Goal: Task Accomplishment & Management: Complete application form

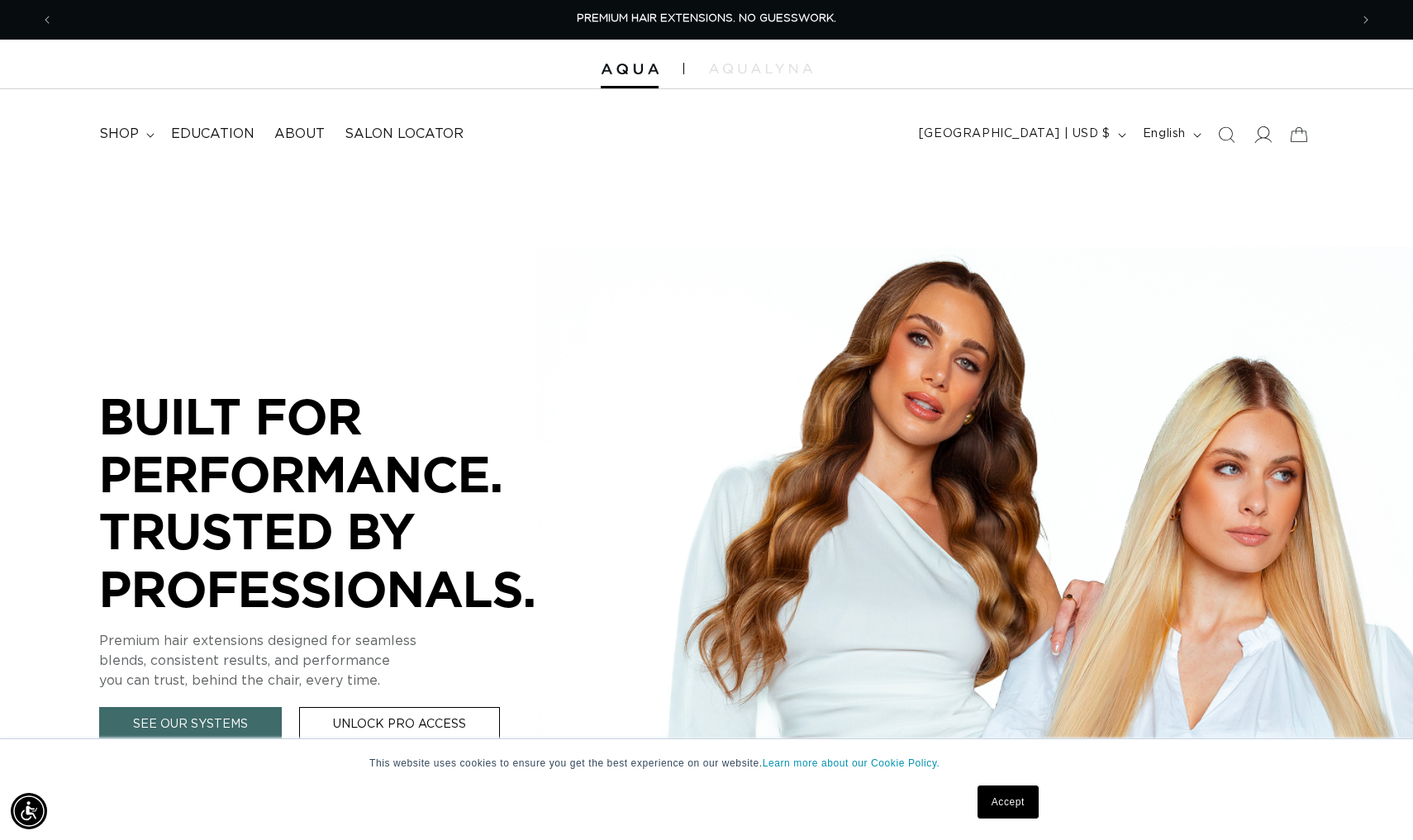
click at [1270, 127] on icon at bounding box center [1262, 134] width 17 height 17
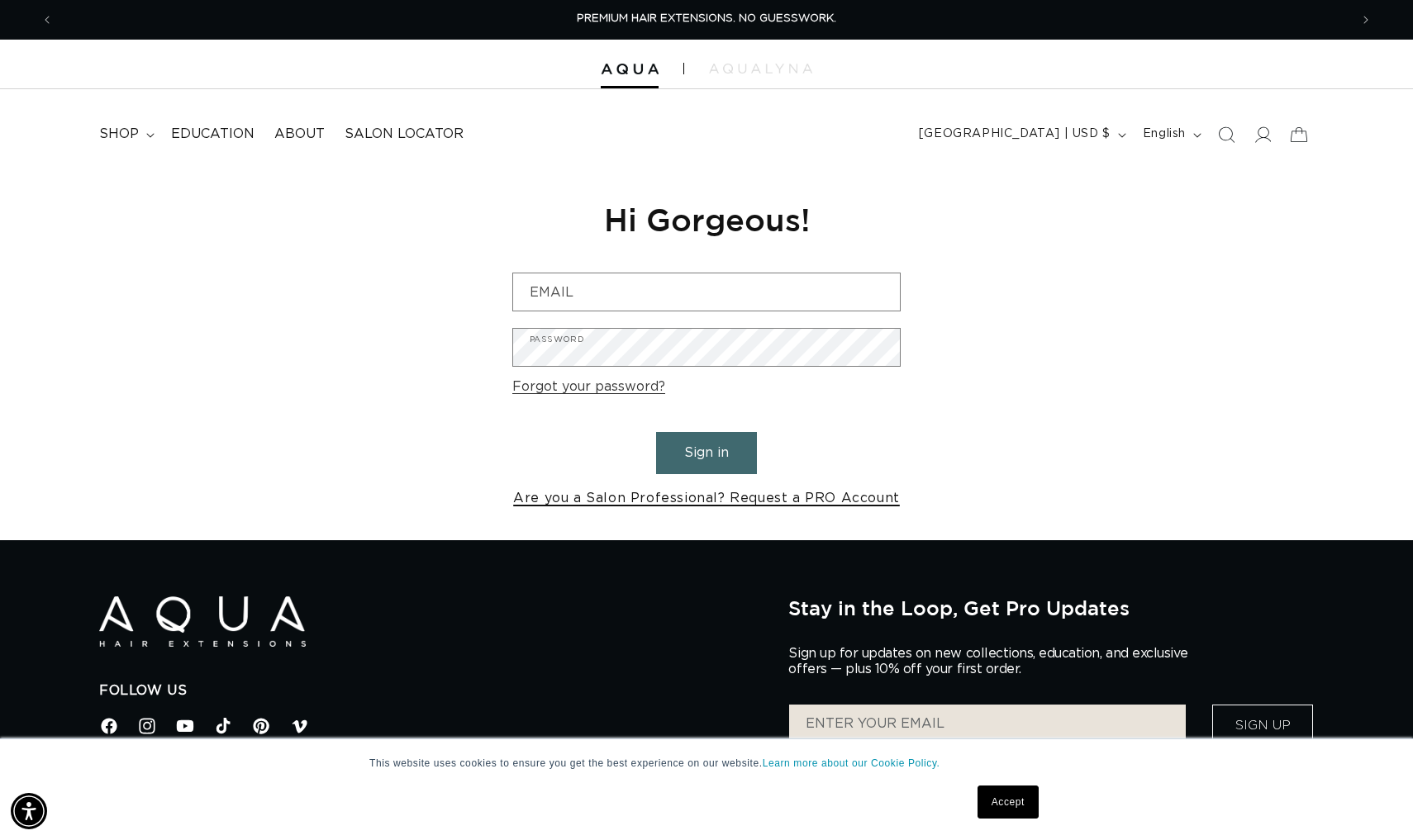
click at [779, 501] on link "Are you a Salon Professional? Request a PRO Account" at bounding box center [706, 499] width 387 height 24
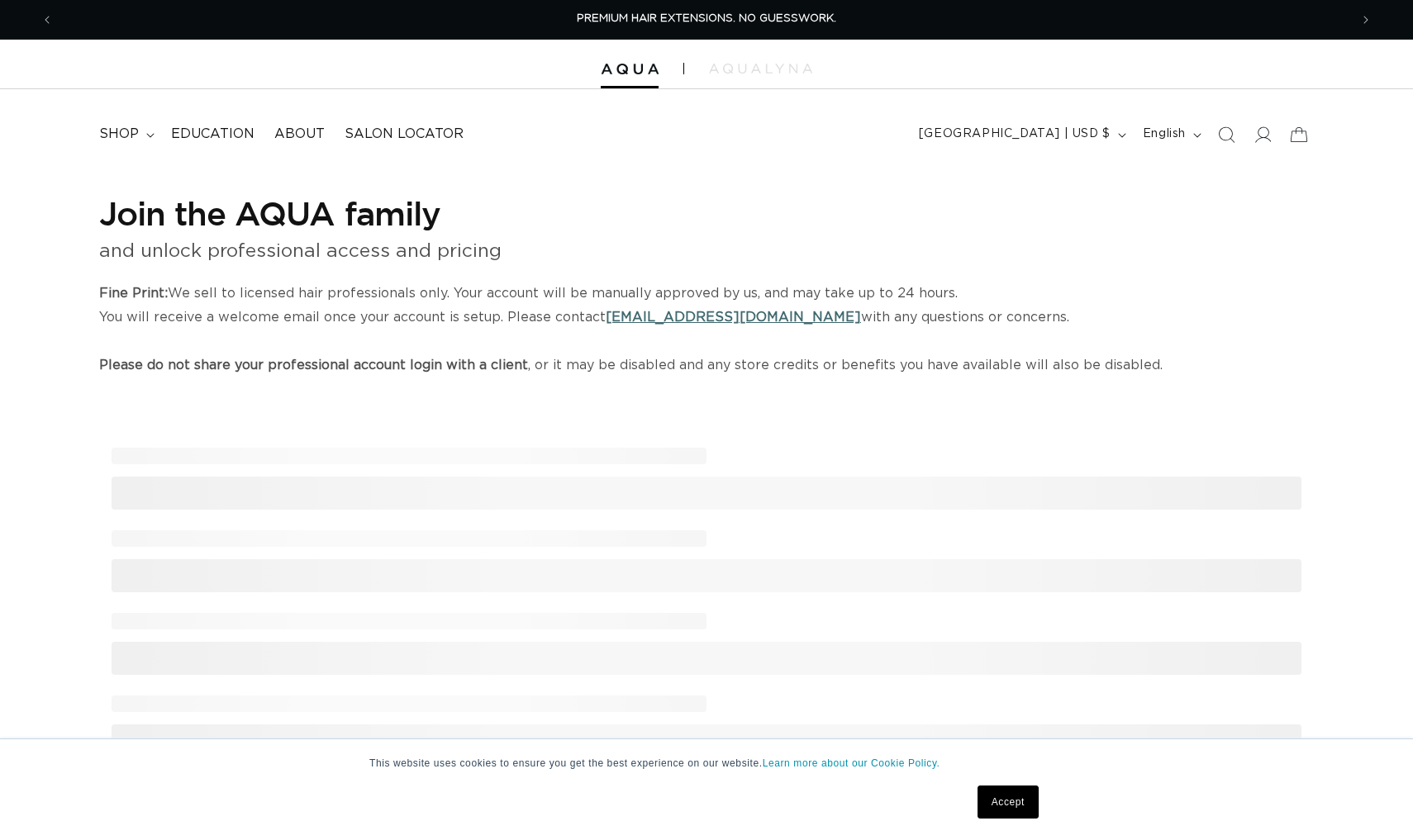
select select "US"
select select "[GEOGRAPHIC_DATA]"
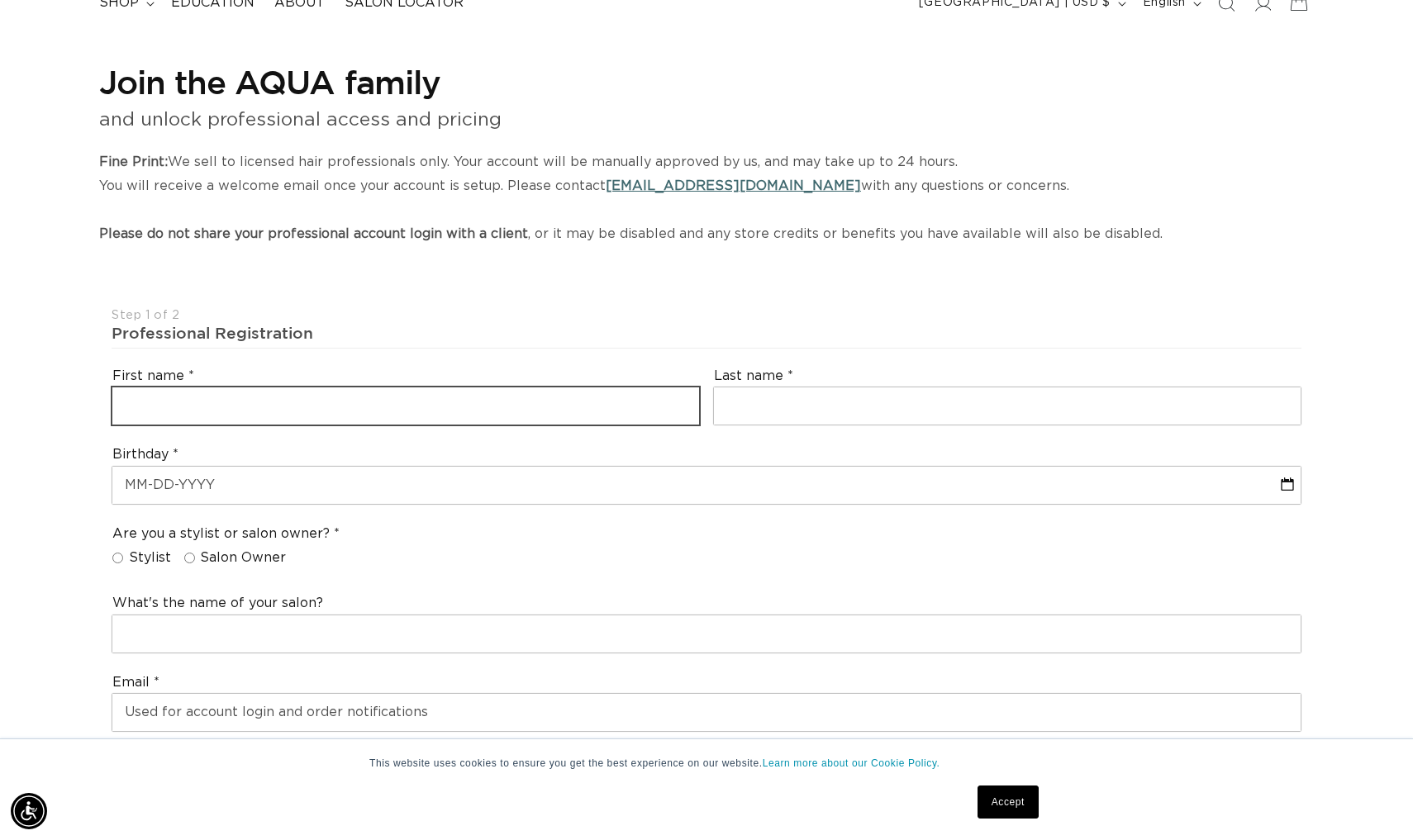
scroll to position [0, 1296]
type input "p"
type input "Paige"
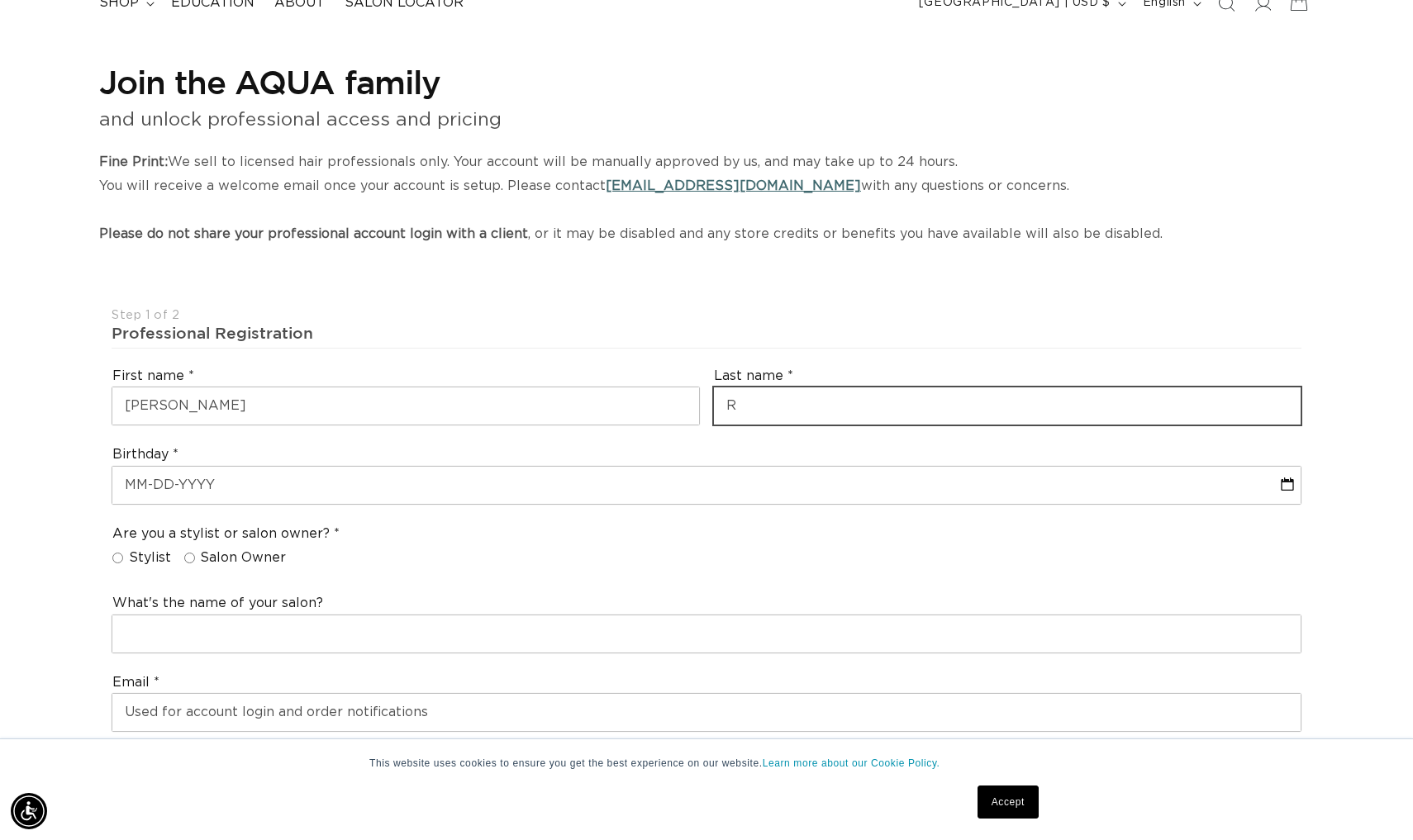
scroll to position [0, 2592]
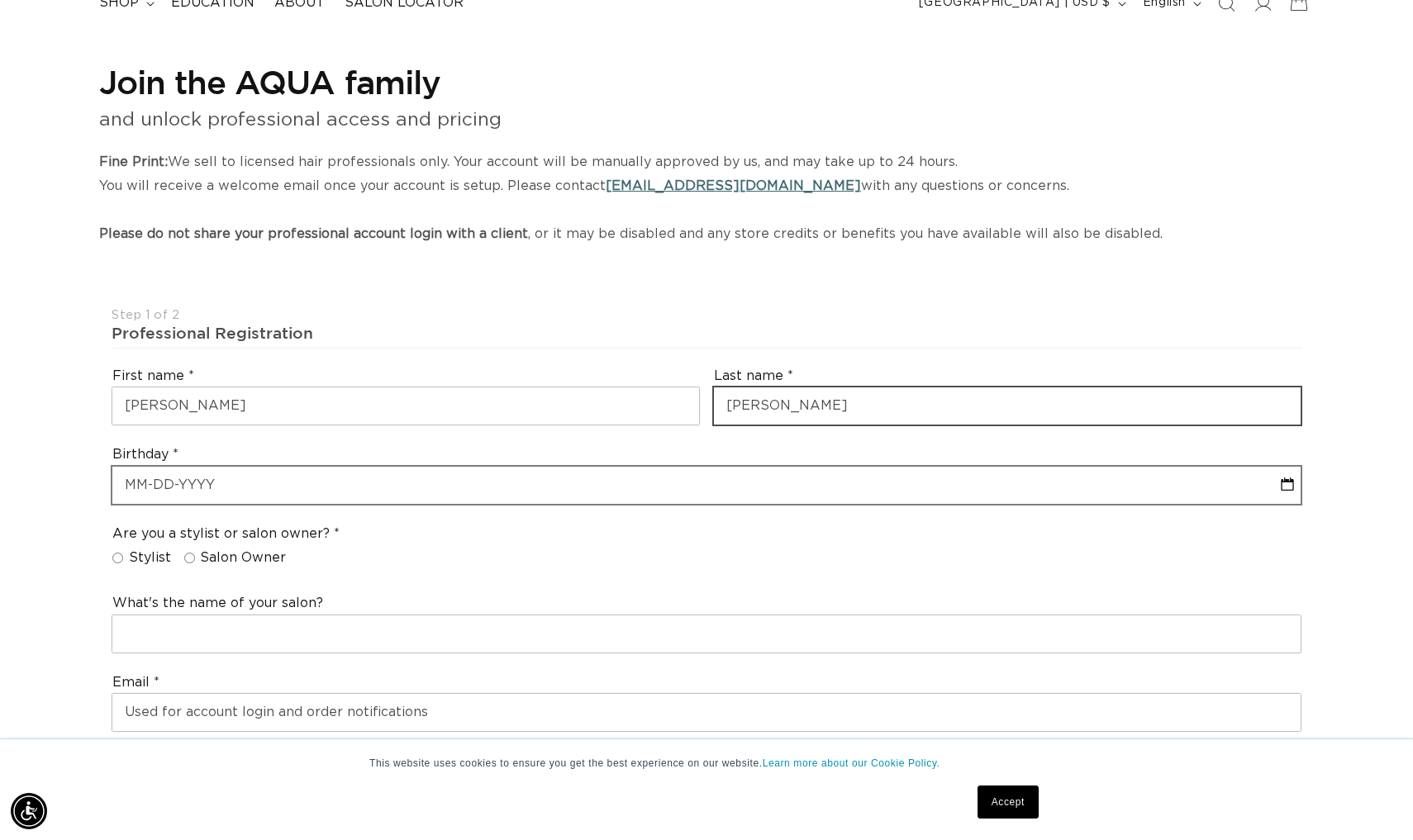
type input "Reckling"
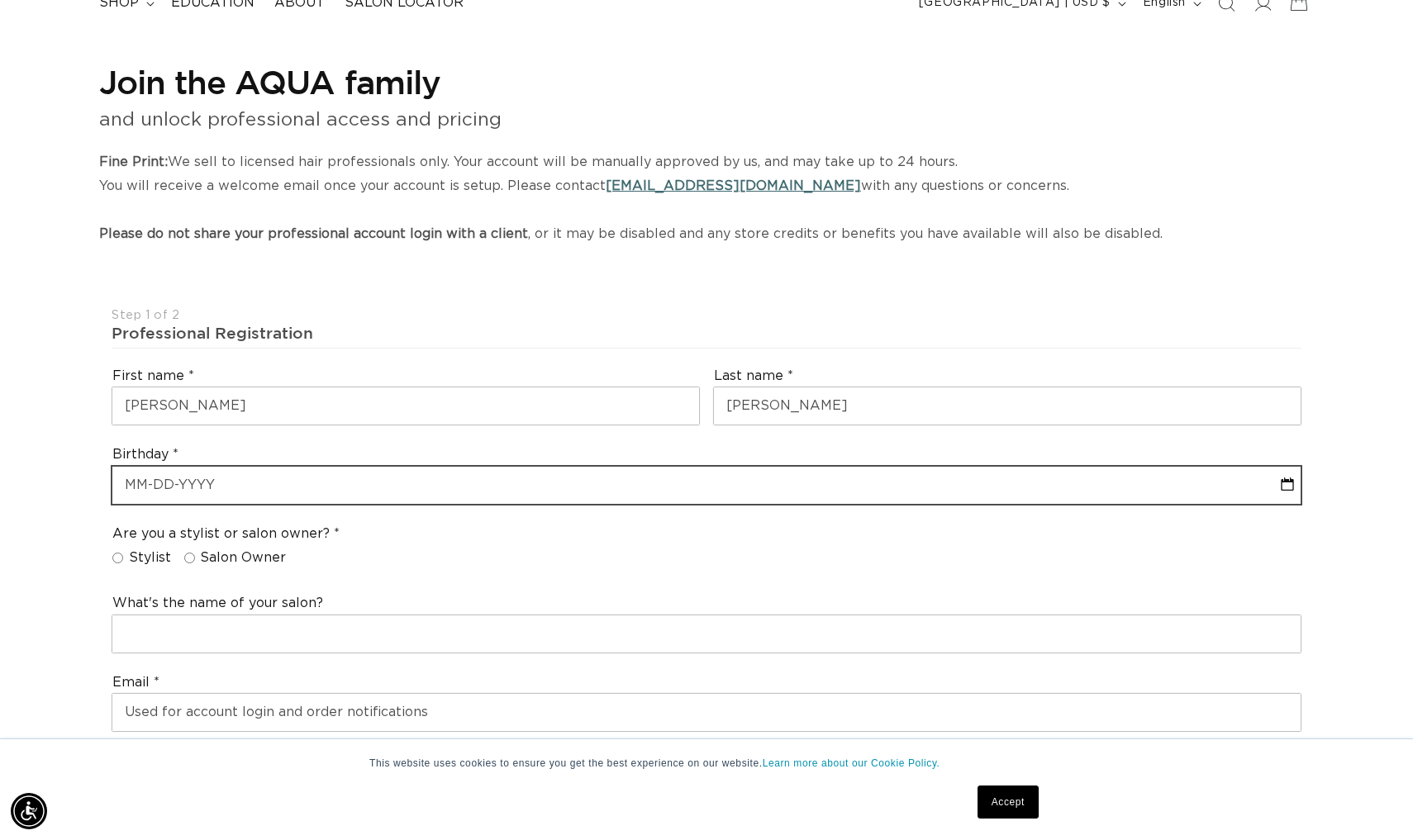
scroll to position [0, 0]
select select "8"
select select "2025"
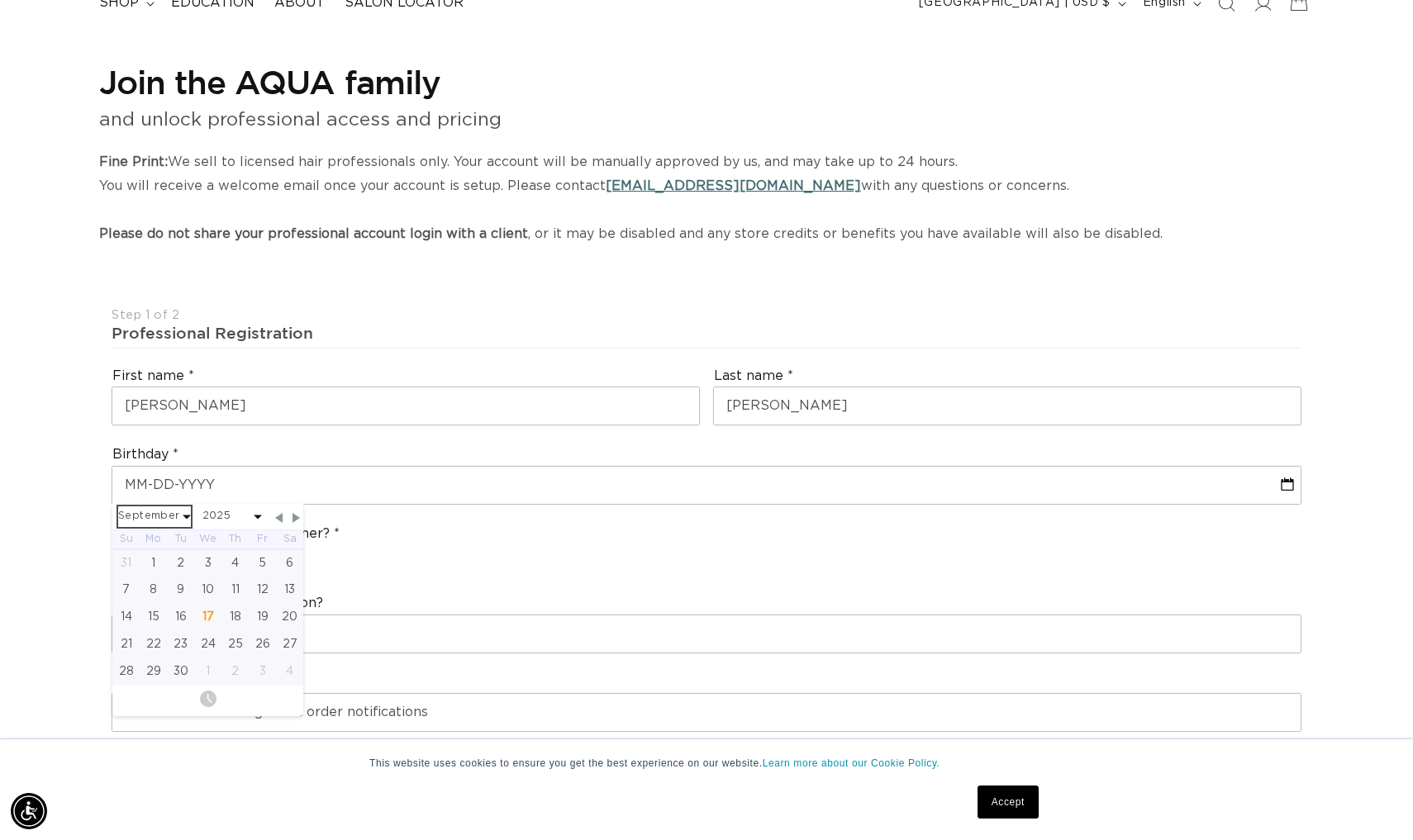
scroll to position [0, 1296]
select select "3"
select select "2025"
click at [262, 586] on div "11" at bounding box center [262, 589] width 27 height 27
type input "04-11-2025"
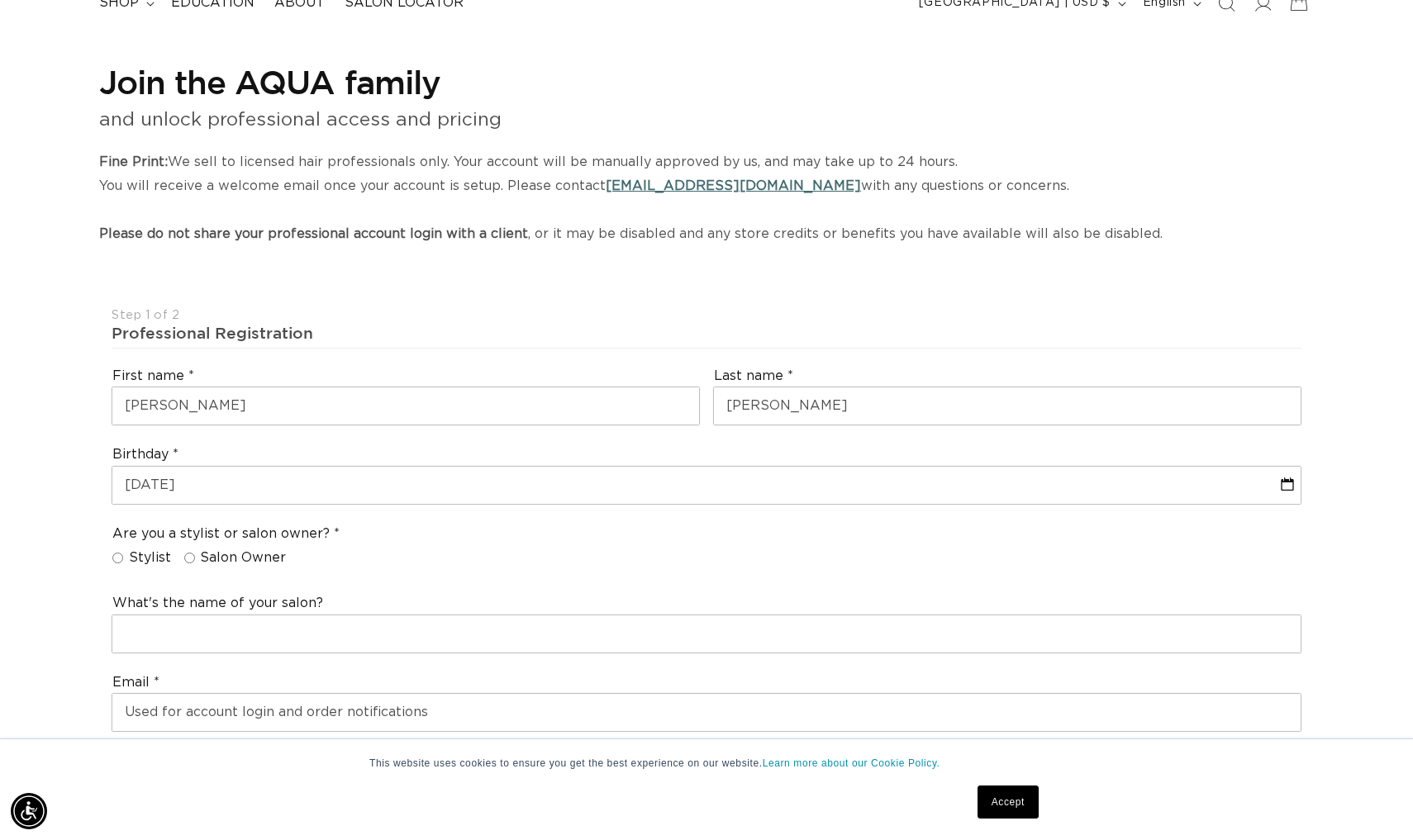
scroll to position [0, 2592]
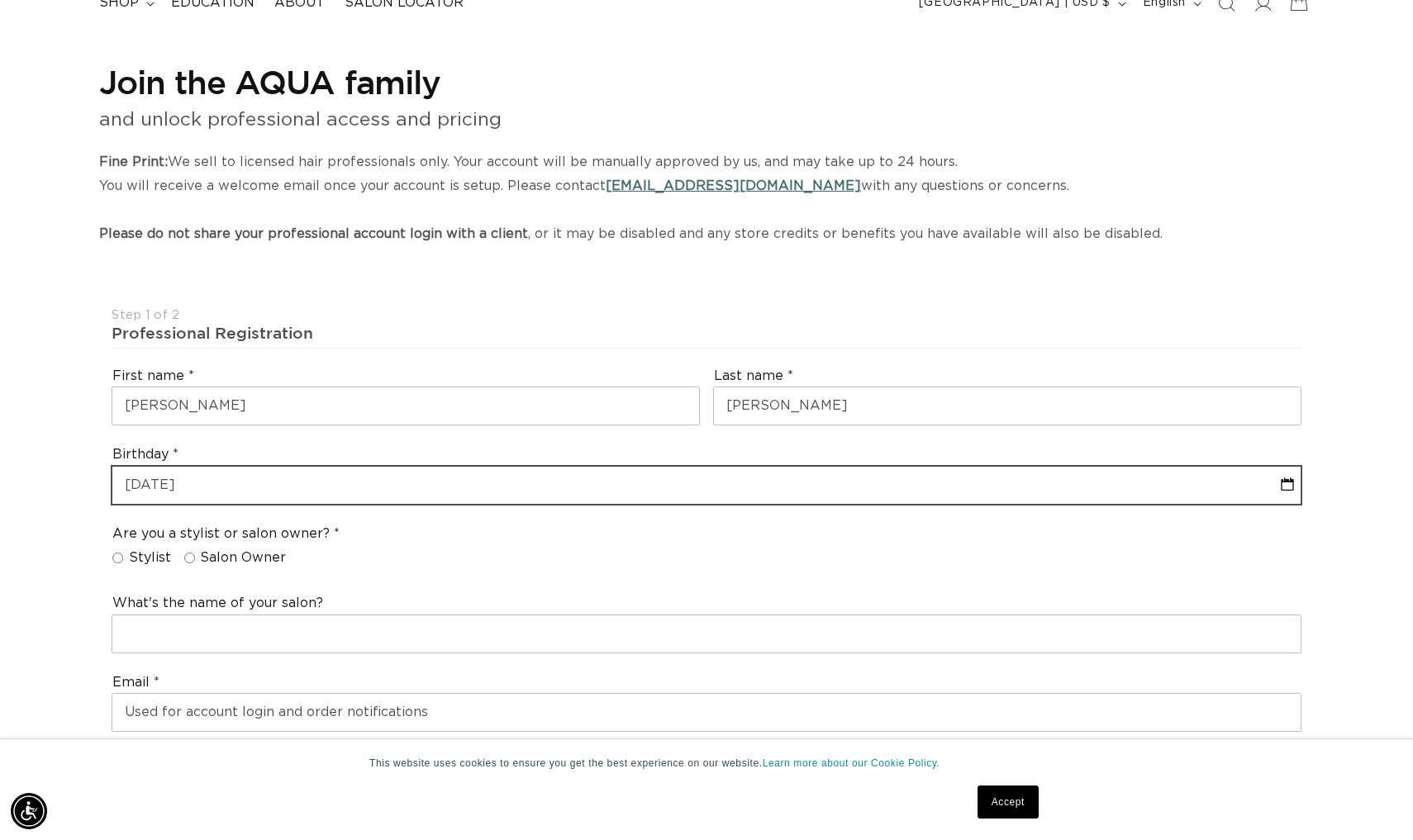
click at [231, 480] on input "04-11-2025" at bounding box center [706, 485] width 1189 height 37
select select "3"
select select "2025"
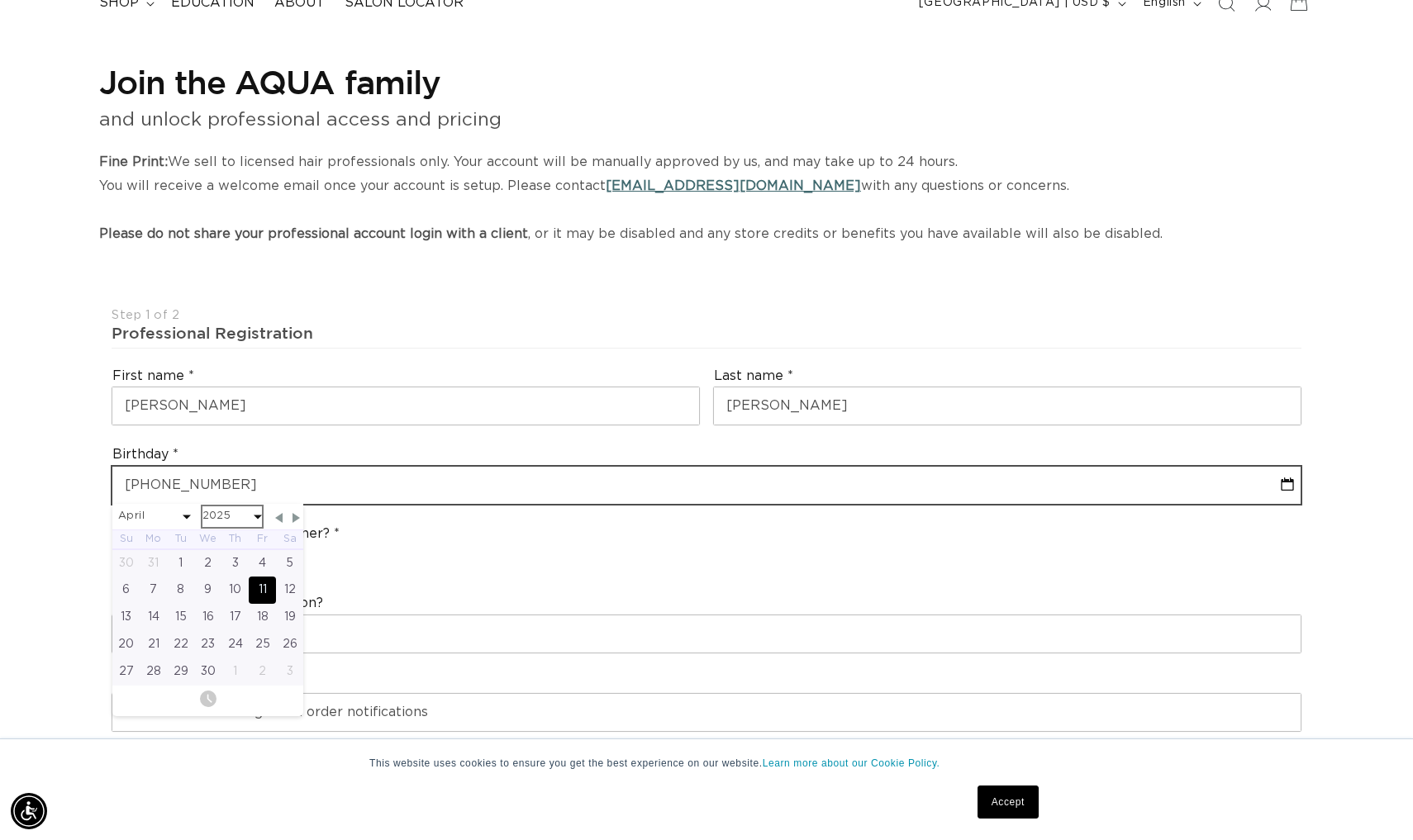
type input "04-11-20"
select select "3"
select select "2025"
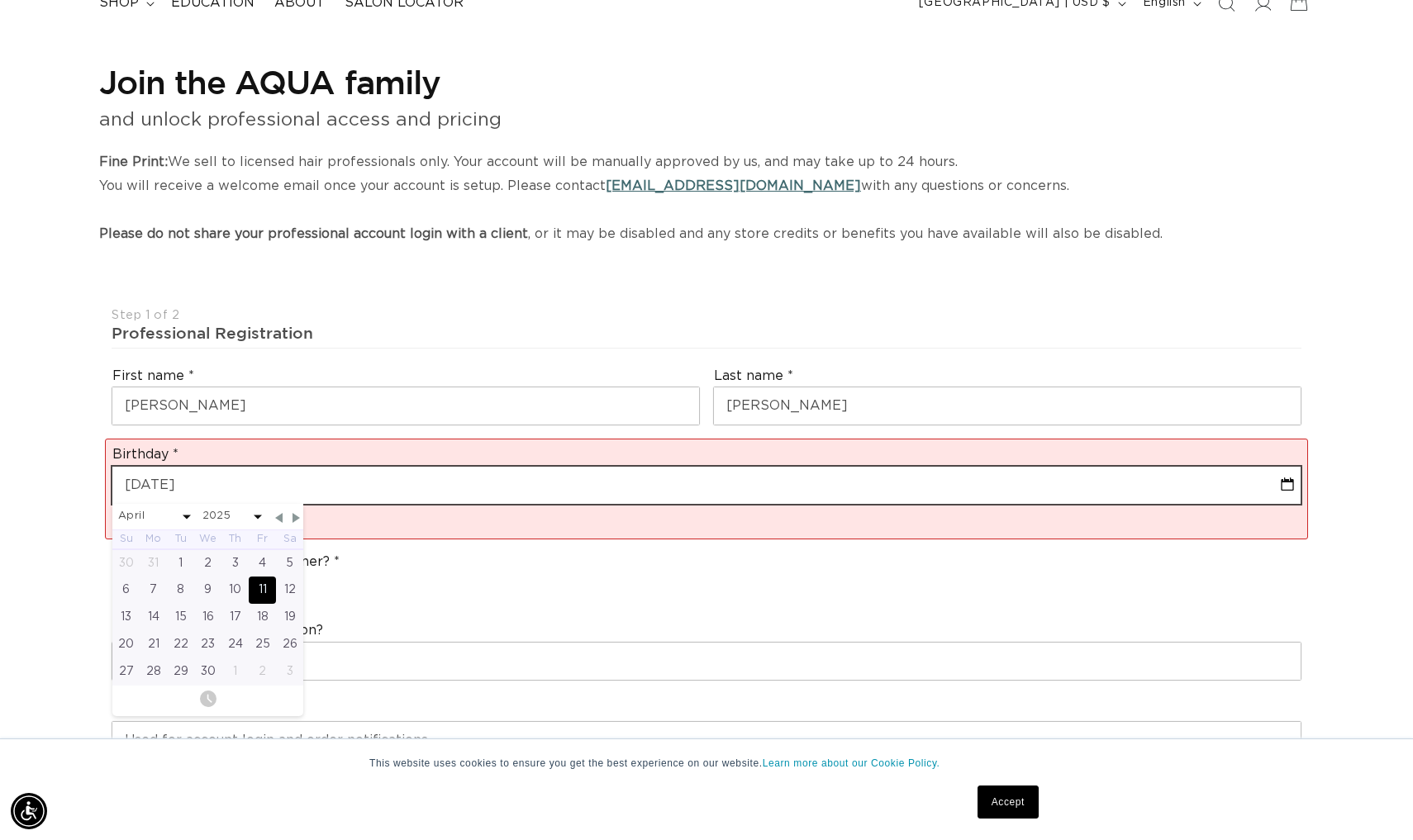
type input "04-11-200"
select select "3"
select select "2025"
type input "04-11-2006"
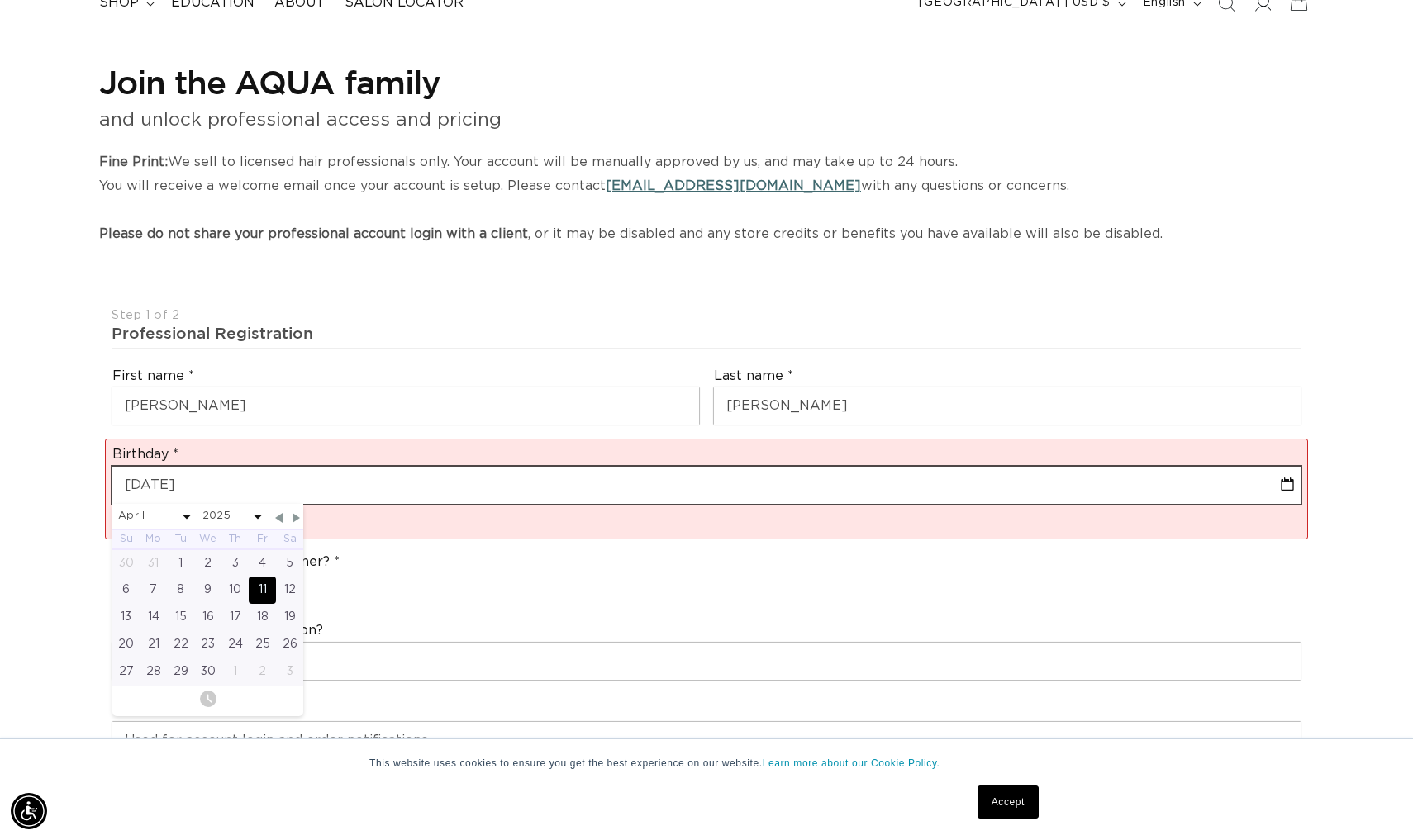
select select "3"
select select "2006"
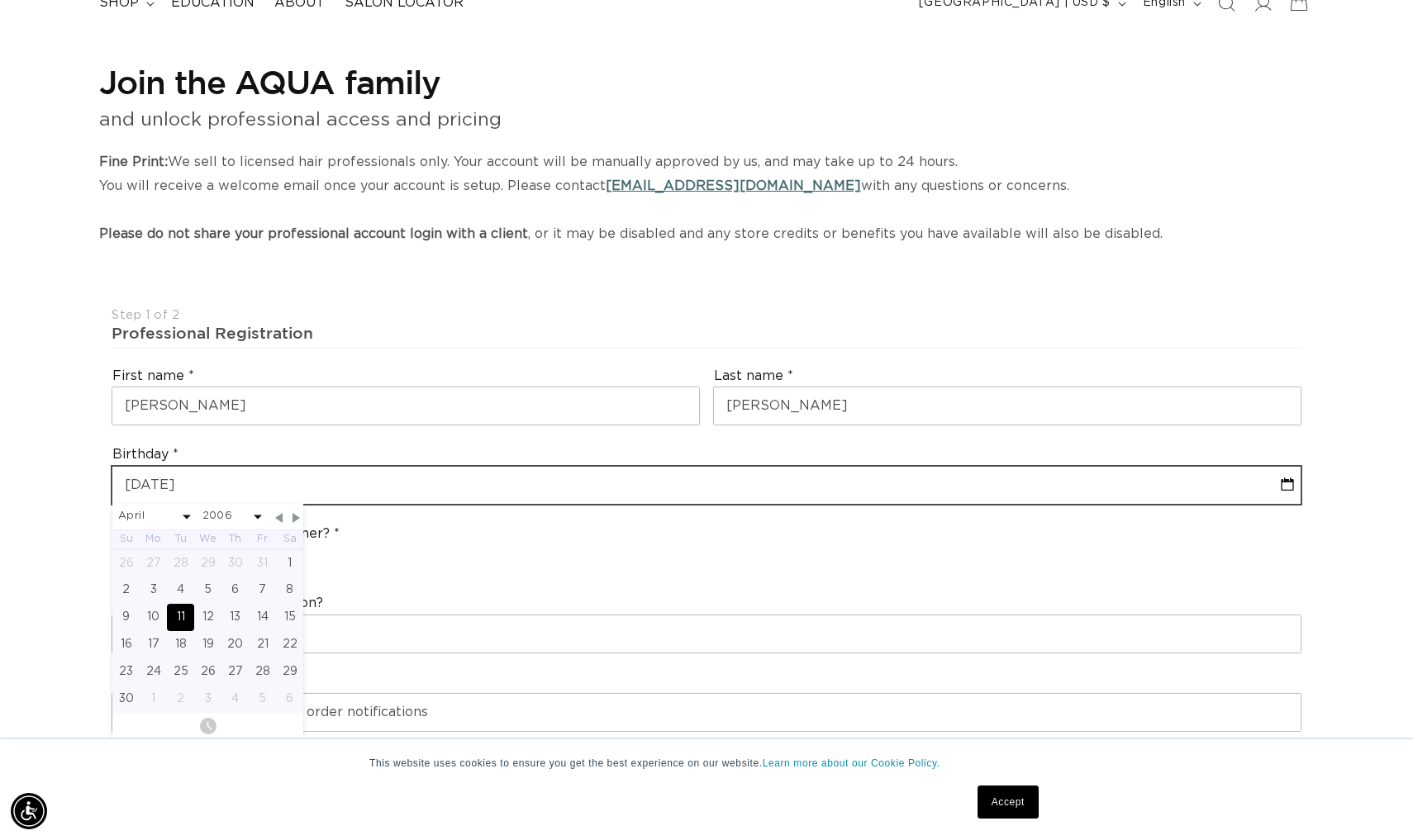
type input "04-11-2006"
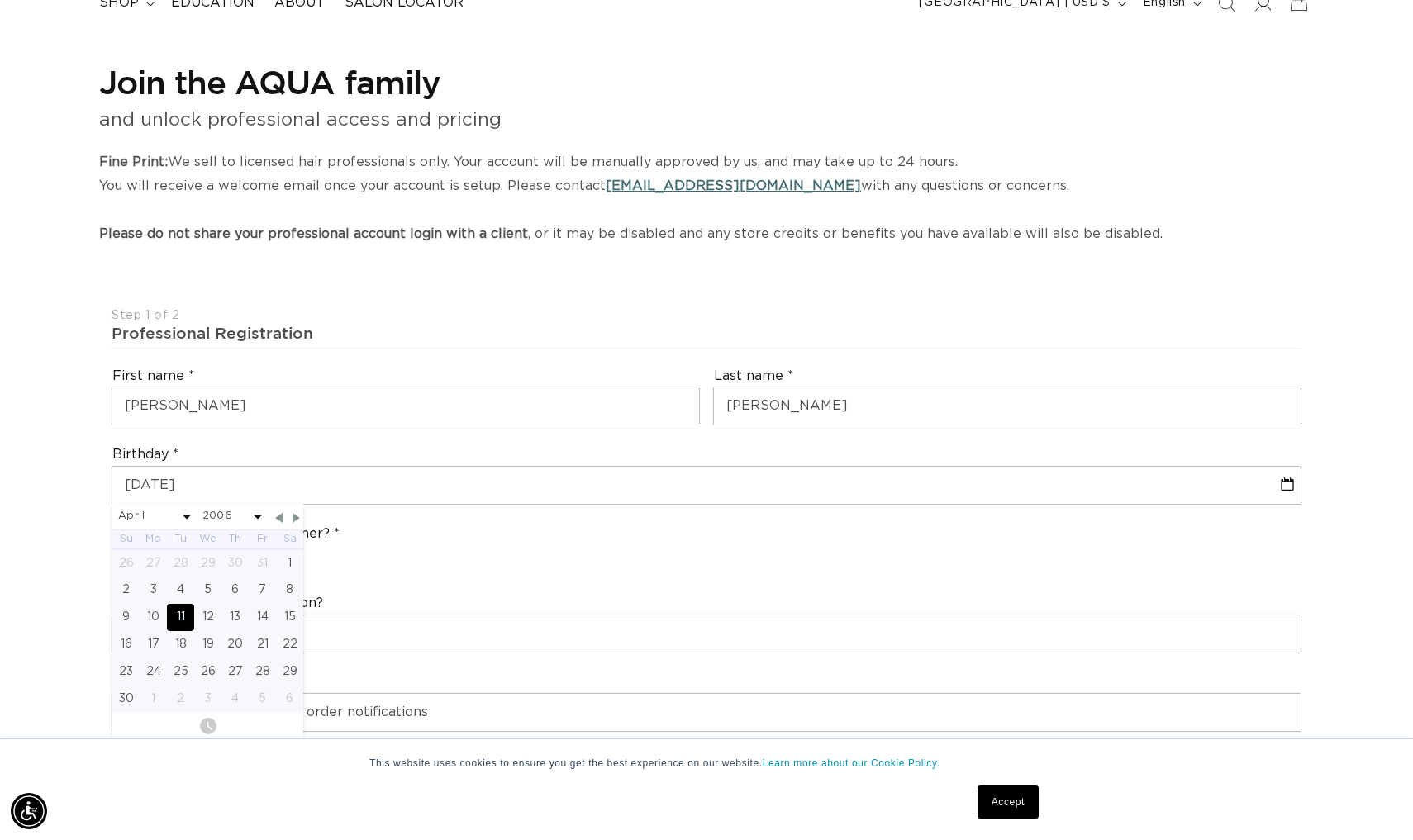
click at [380, 558] on div "Are you a stylist or salon owner? Stylist Salon Owner" at bounding box center [706, 548] width 1204 height 62
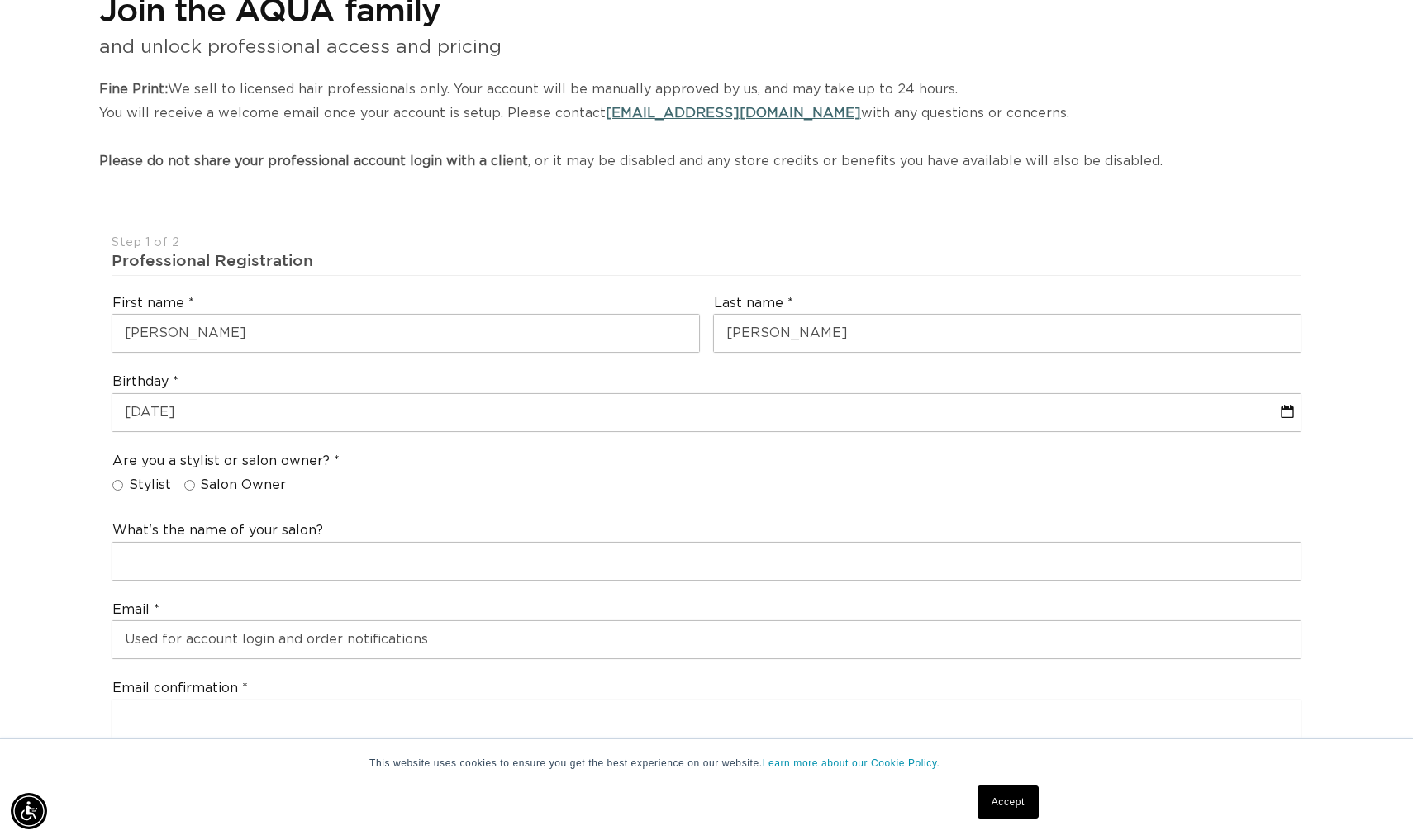
scroll to position [0, 1296]
click at [116, 480] on input "Stylist" at bounding box center [117, 485] width 11 height 11
radio input "true"
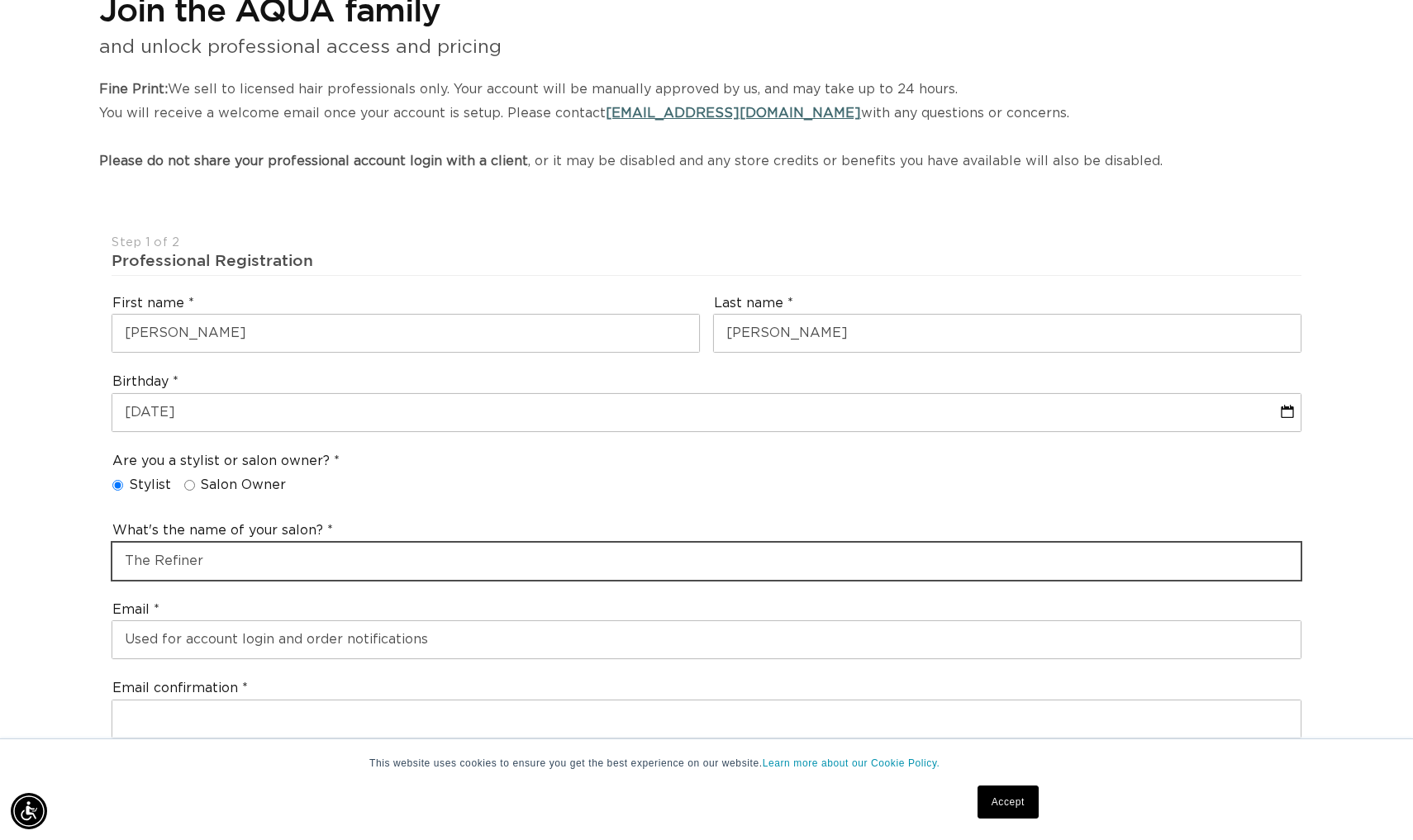
scroll to position [0, 0]
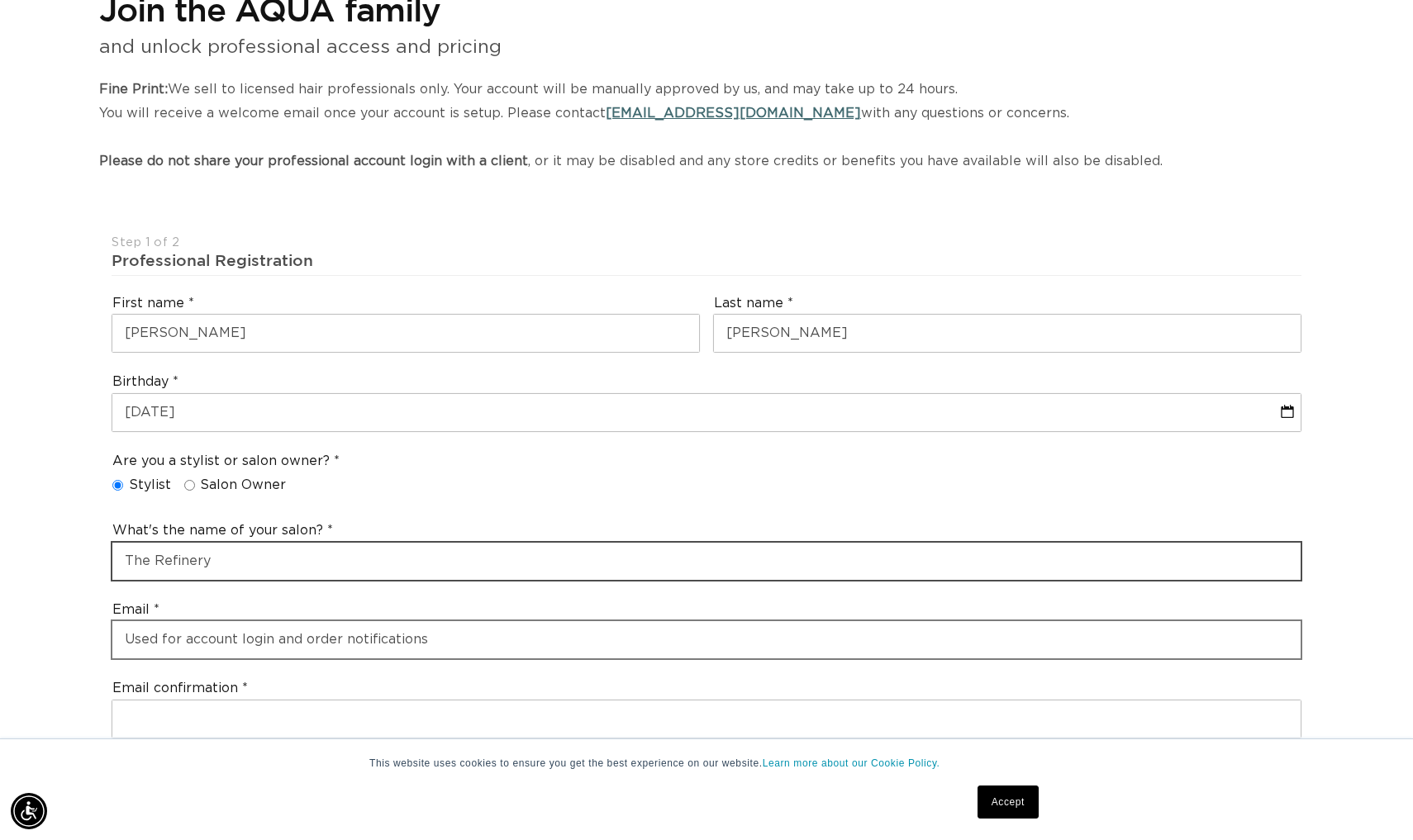
type input "The Refinery"
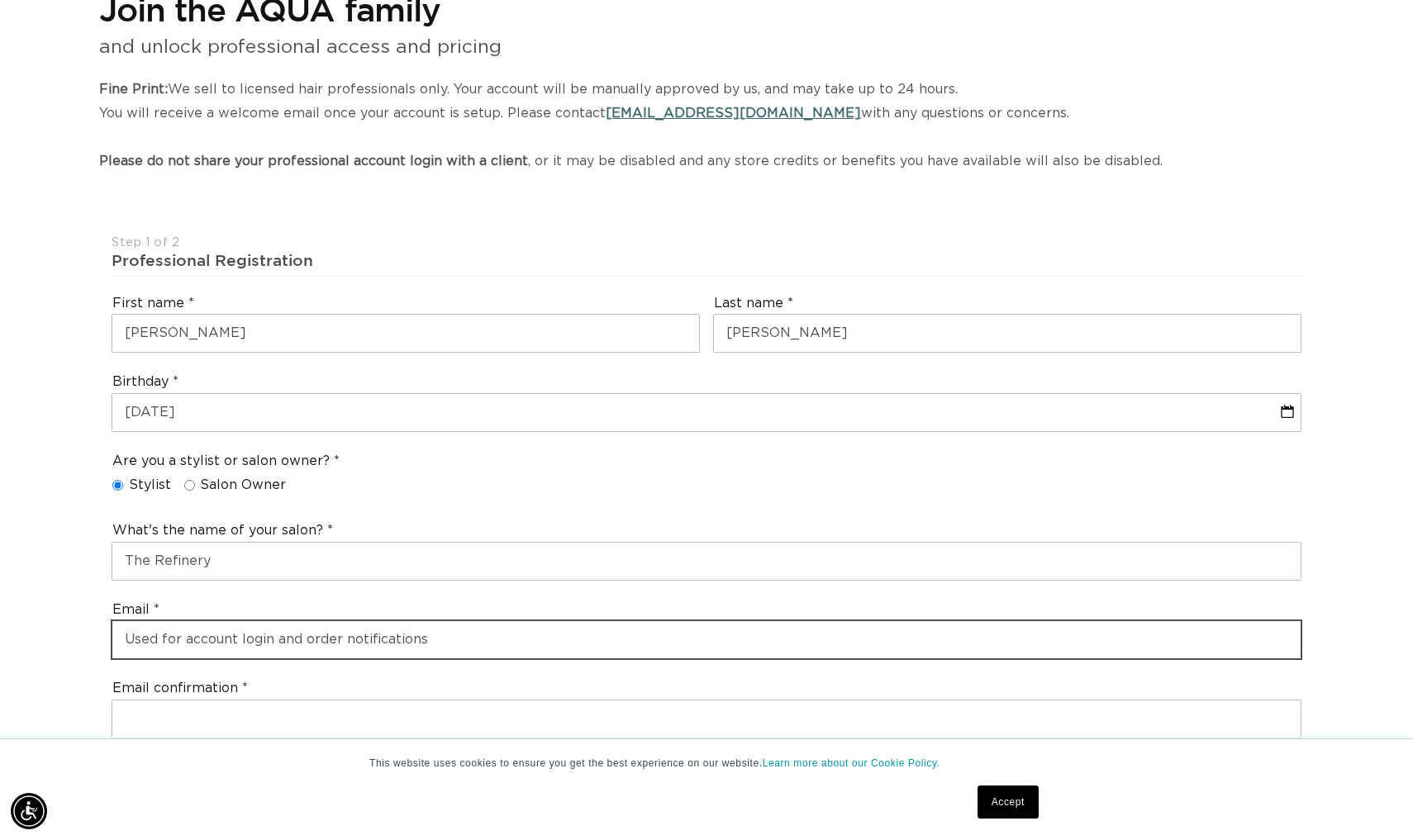
scroll to position [0, 1296]
type input "paiger0411@gmail.com"
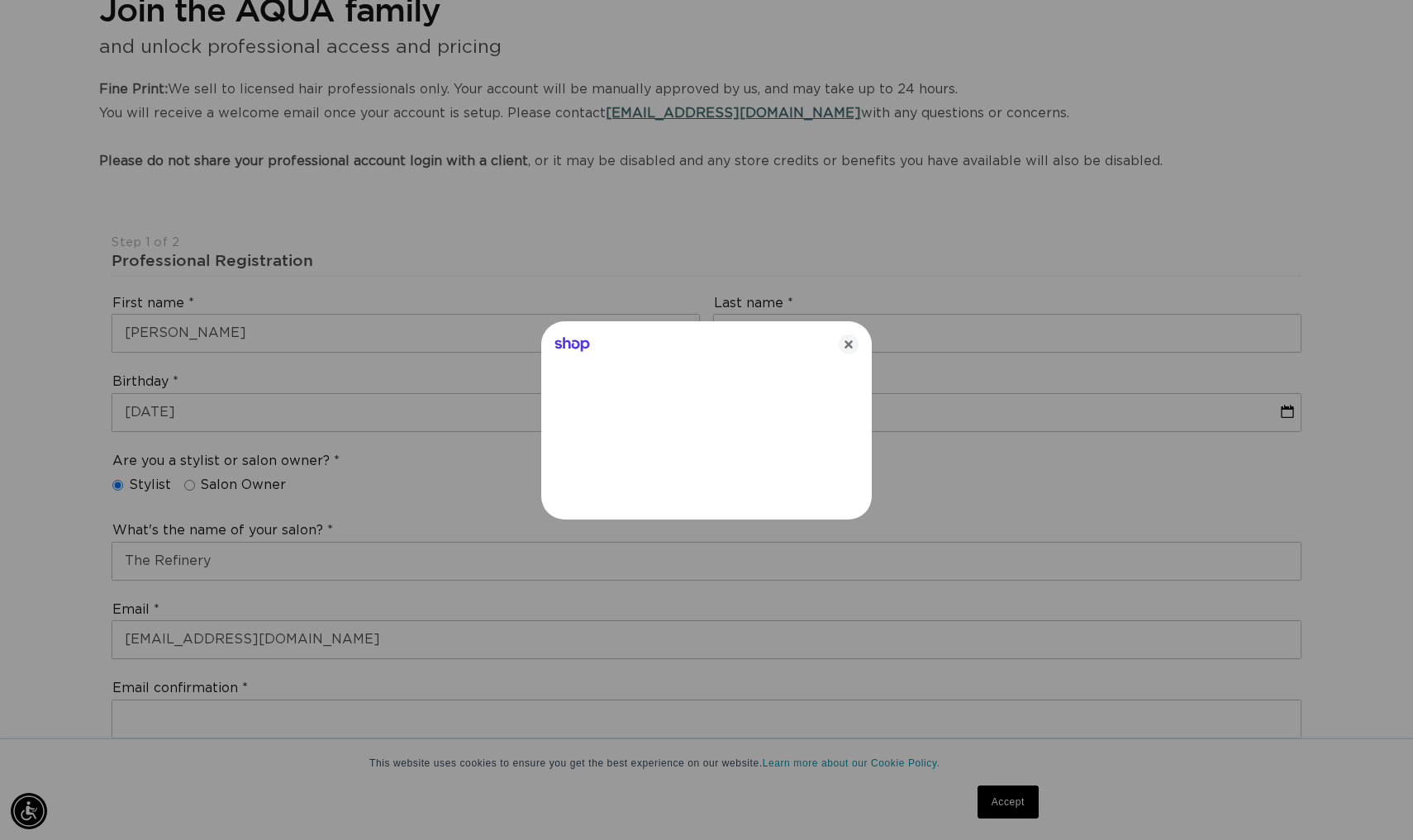
scroll to position [0, 2592]
click at [845, 348] on icon "Close" at bounding box center [848, 344] width 20 height 20
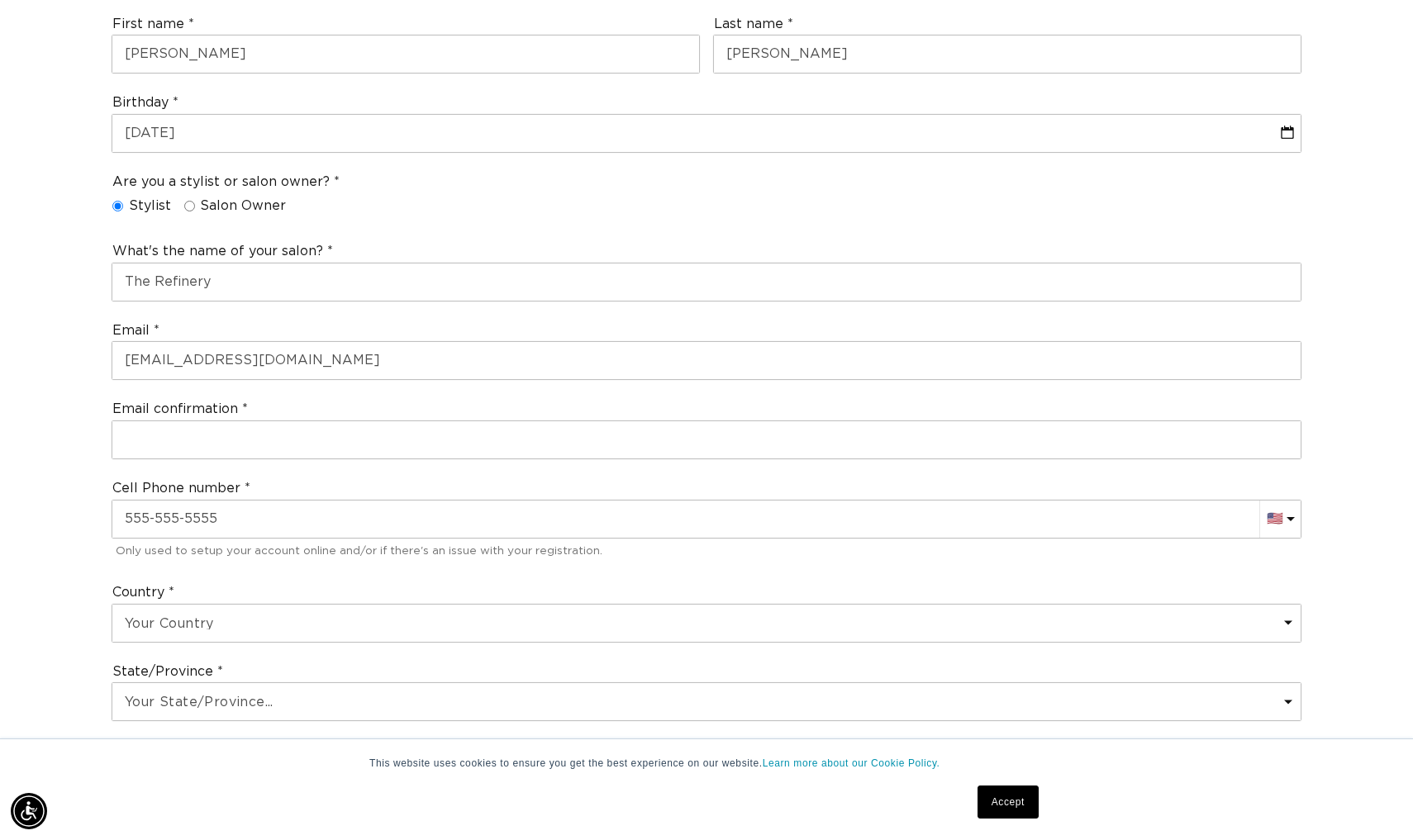
scroll to position [485, 0]
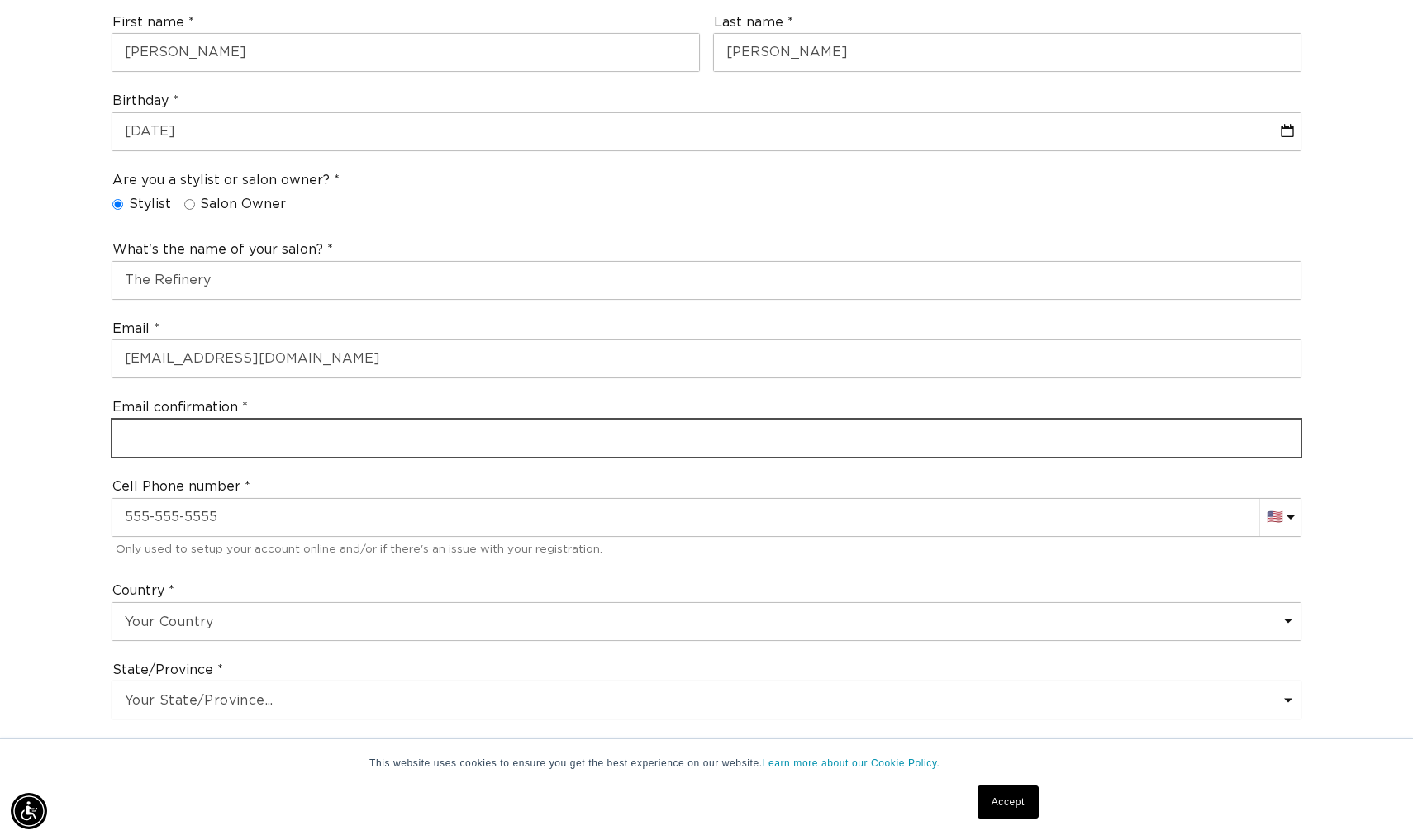
type input "paiger0411@gmail.com"
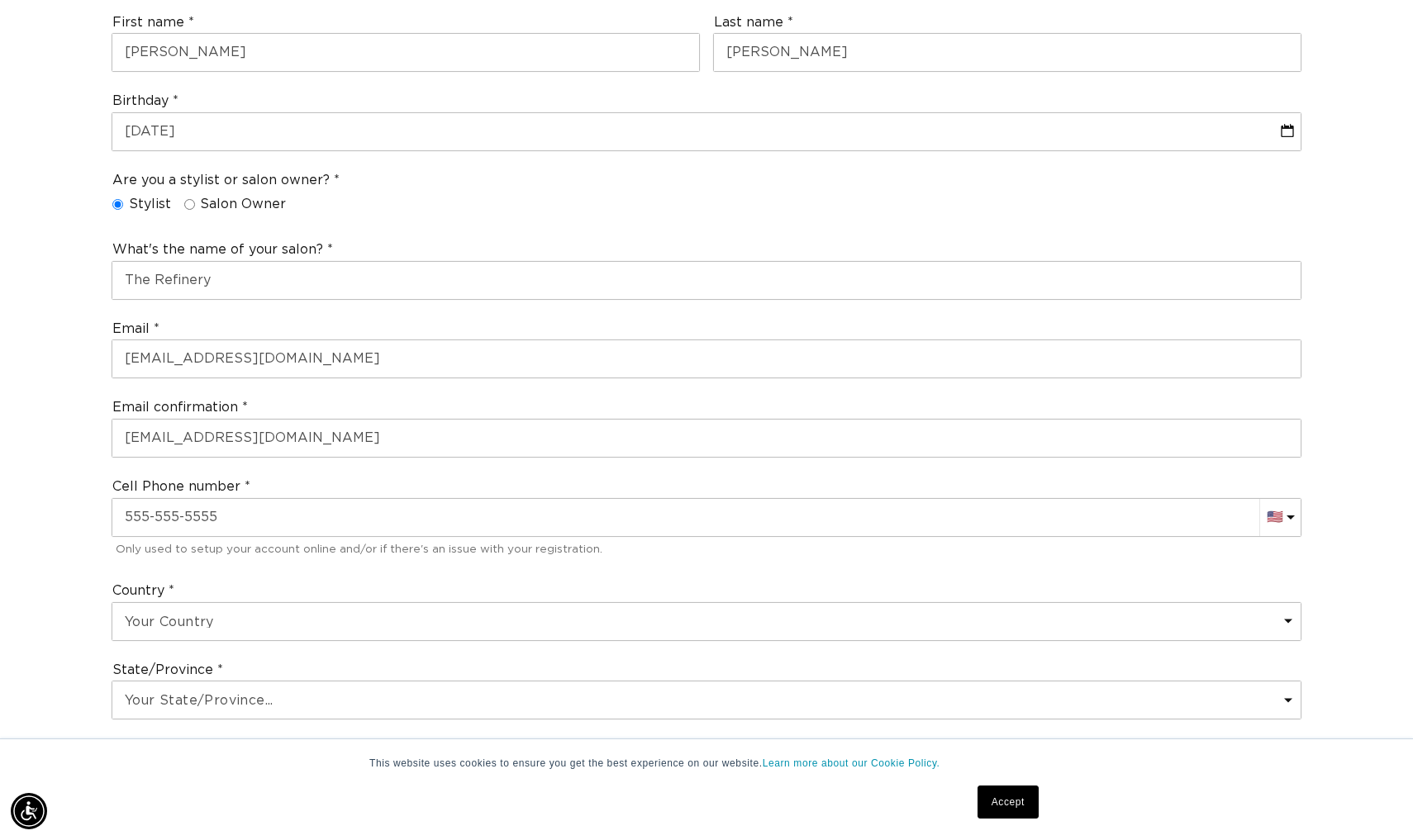
scroll to position [0, 1296]
click at [416, 471] on div "Cell Phone number AC (+247) Afghanistan (+93) 🇦🇫 Albania (+355) 🇦🇱 Algeria (+21…" at bounding box center [706, 519] width 1204 height 96
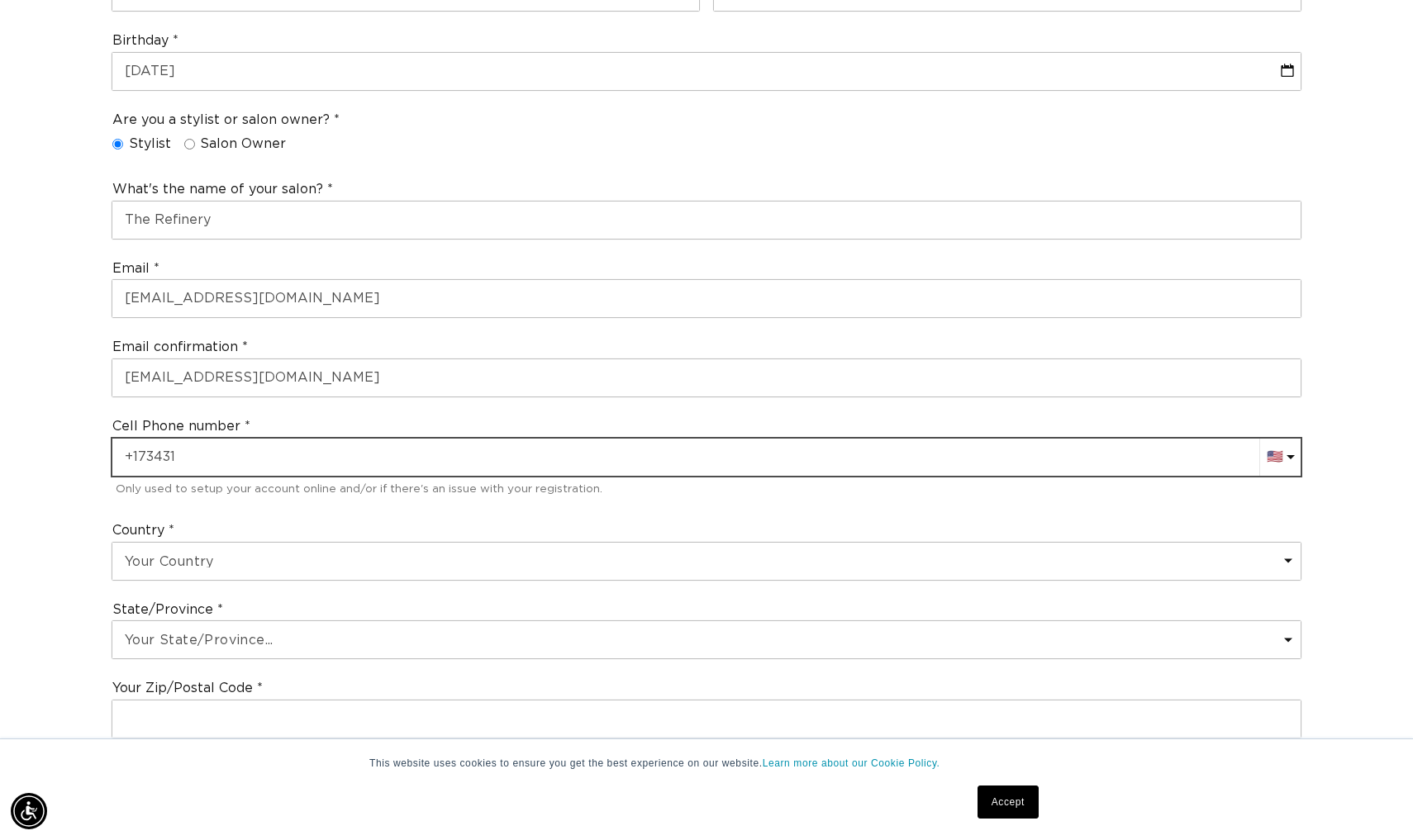
scroll to position [0, 2592]
type input "+1 734 318 3637"
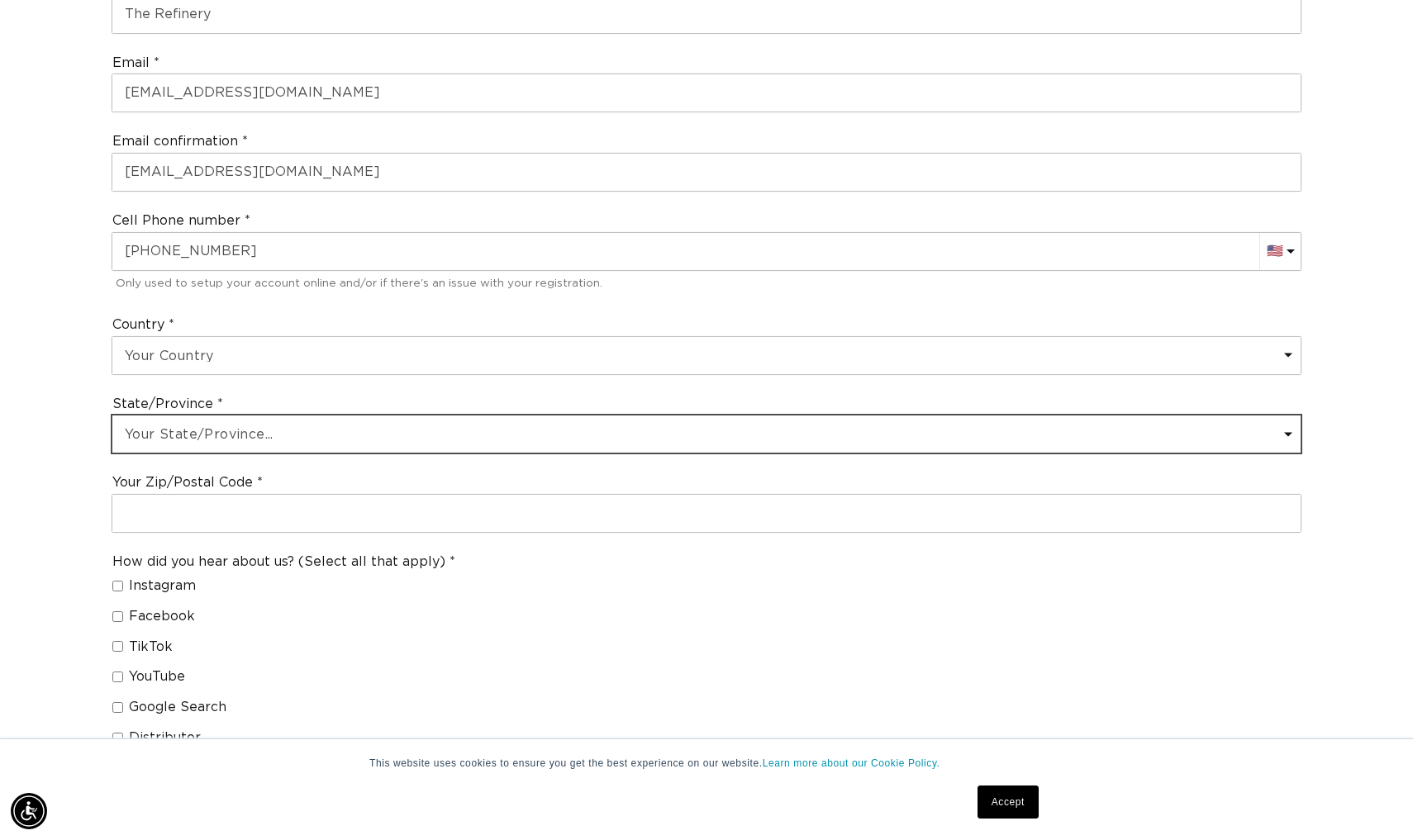
select select "Michigan"
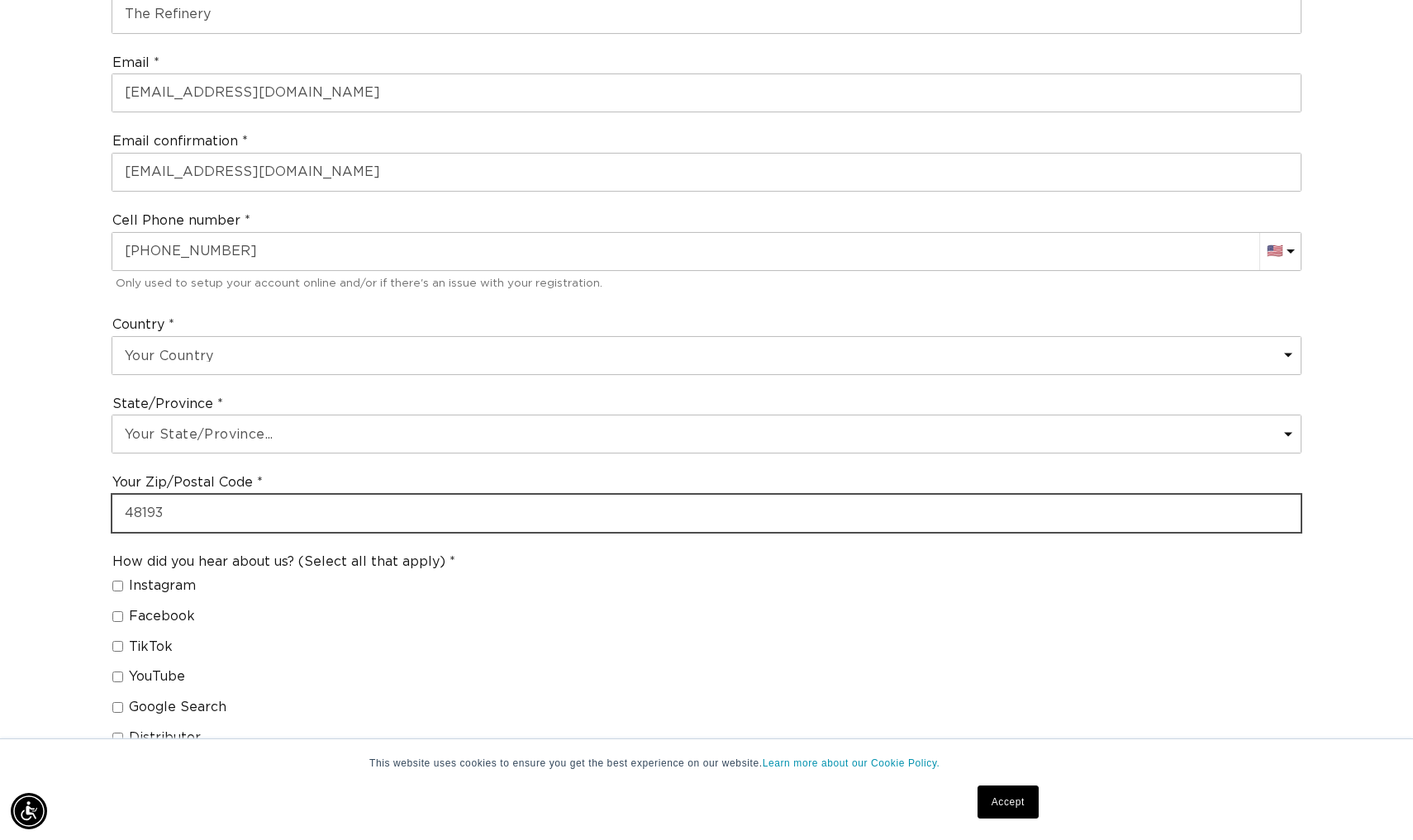
scroll to position [0, 1296]
type input "48193"
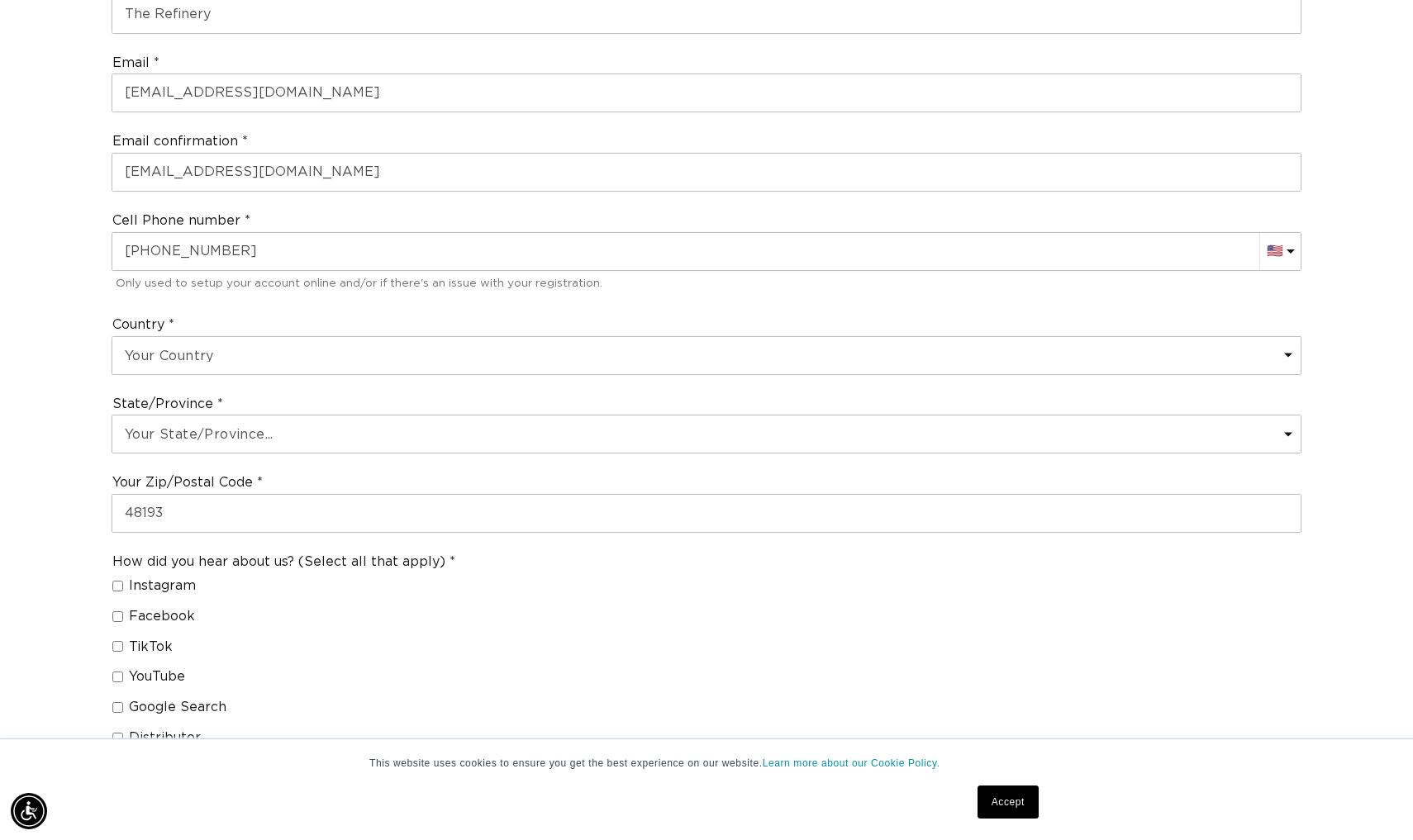
click at [578, 630] on div "How did you hear about us? (Select all that apply) Instagram Facebook TikTok Yo…" at bounding box center [706, 745] width 1204 height 397
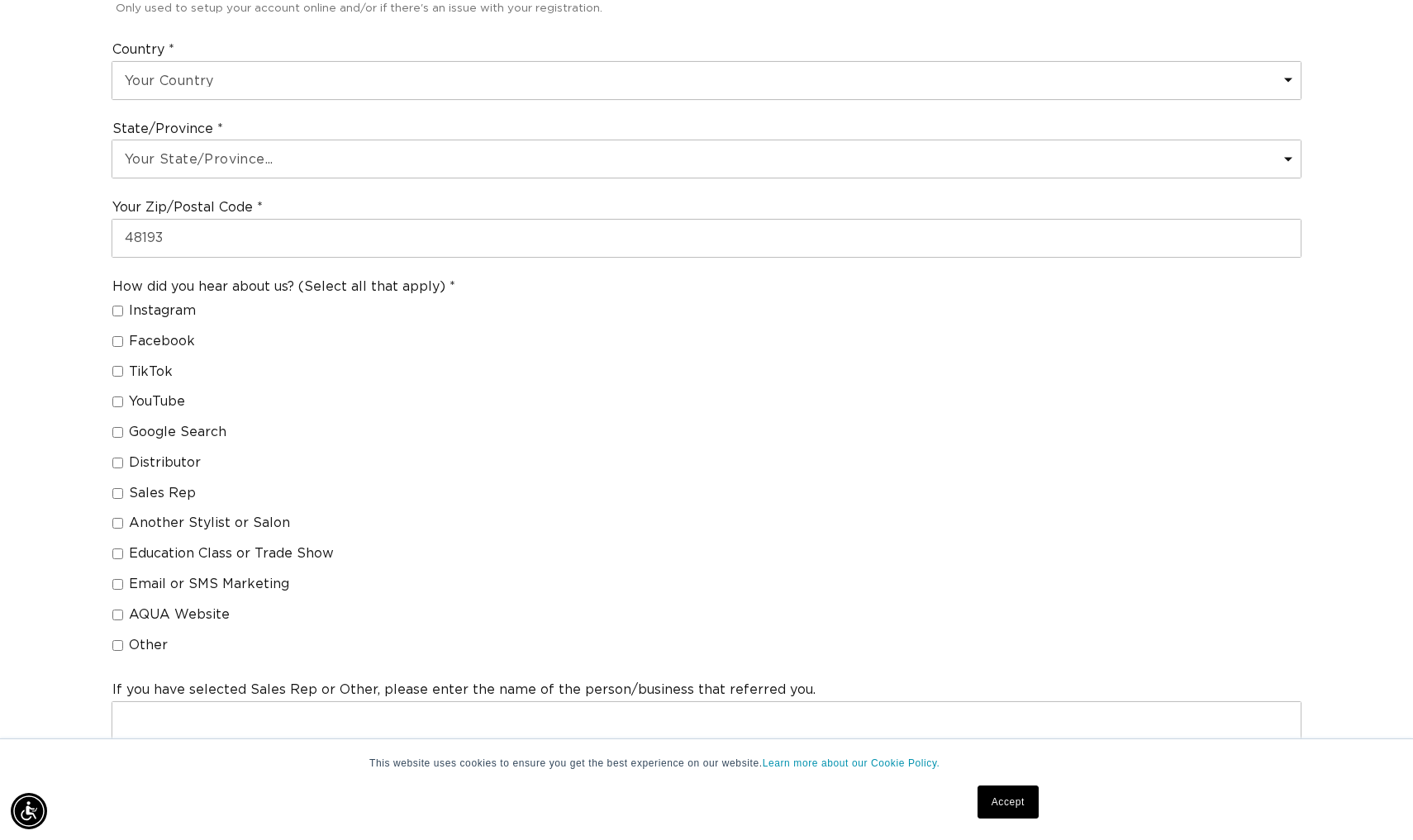
scroll to position [0, 0]
click at [115, 518] on input "Another Stylist or Salon" at bounding box center [117, 523] width 11 height 11
checkbox input "true"
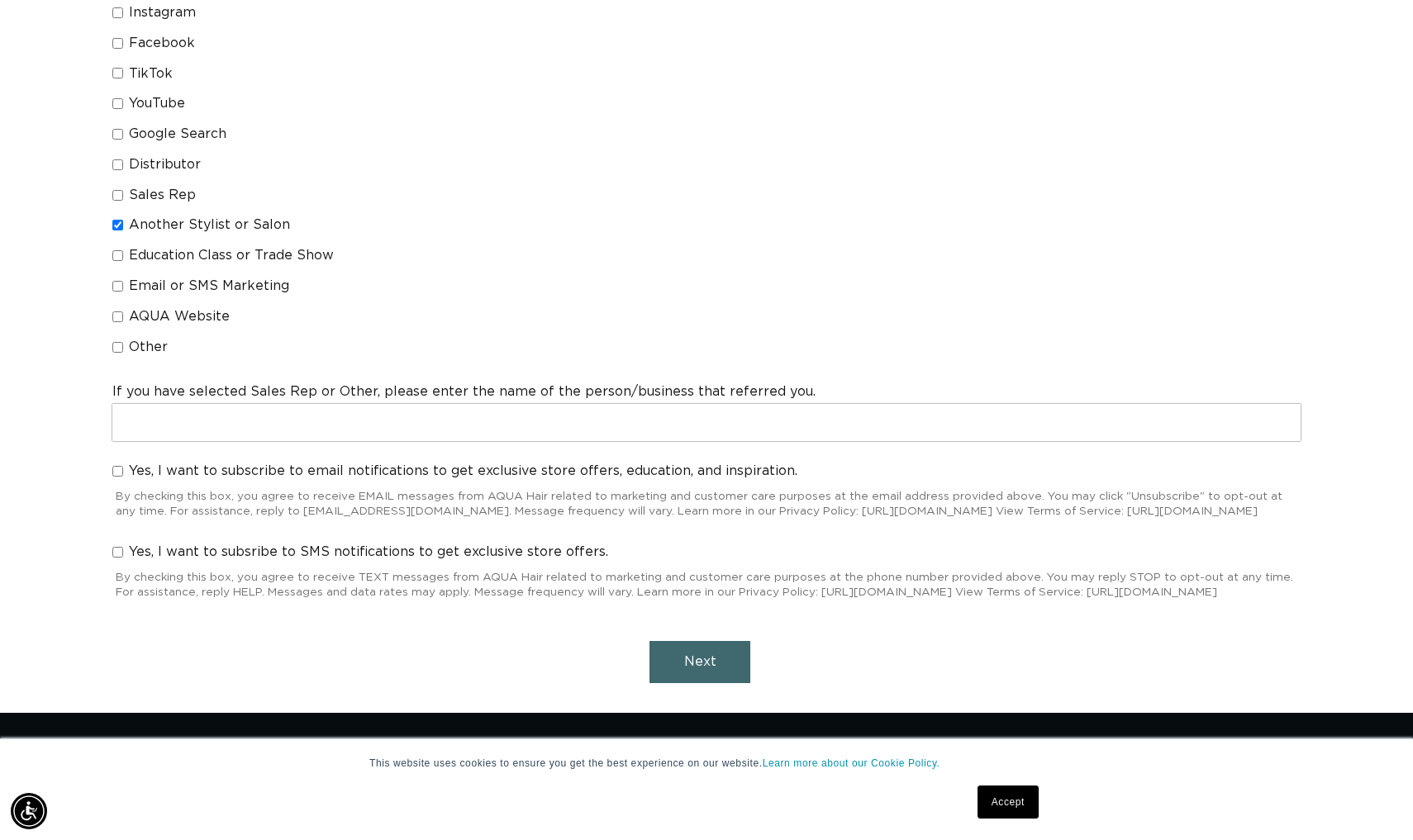
scroll to position [0, 1296]
click at [120, 466] on input "Yes, I want to subscribe to email notifications to get exclusive store offers, …" at bounding box center [117, 471] width 11 height 11
checkbox input "true"
click at [113, 546] on input "Yes, I want to subsribe to SMS notifications to get exclusive store offers." at bounding box center [117, 551] width 11 height 11
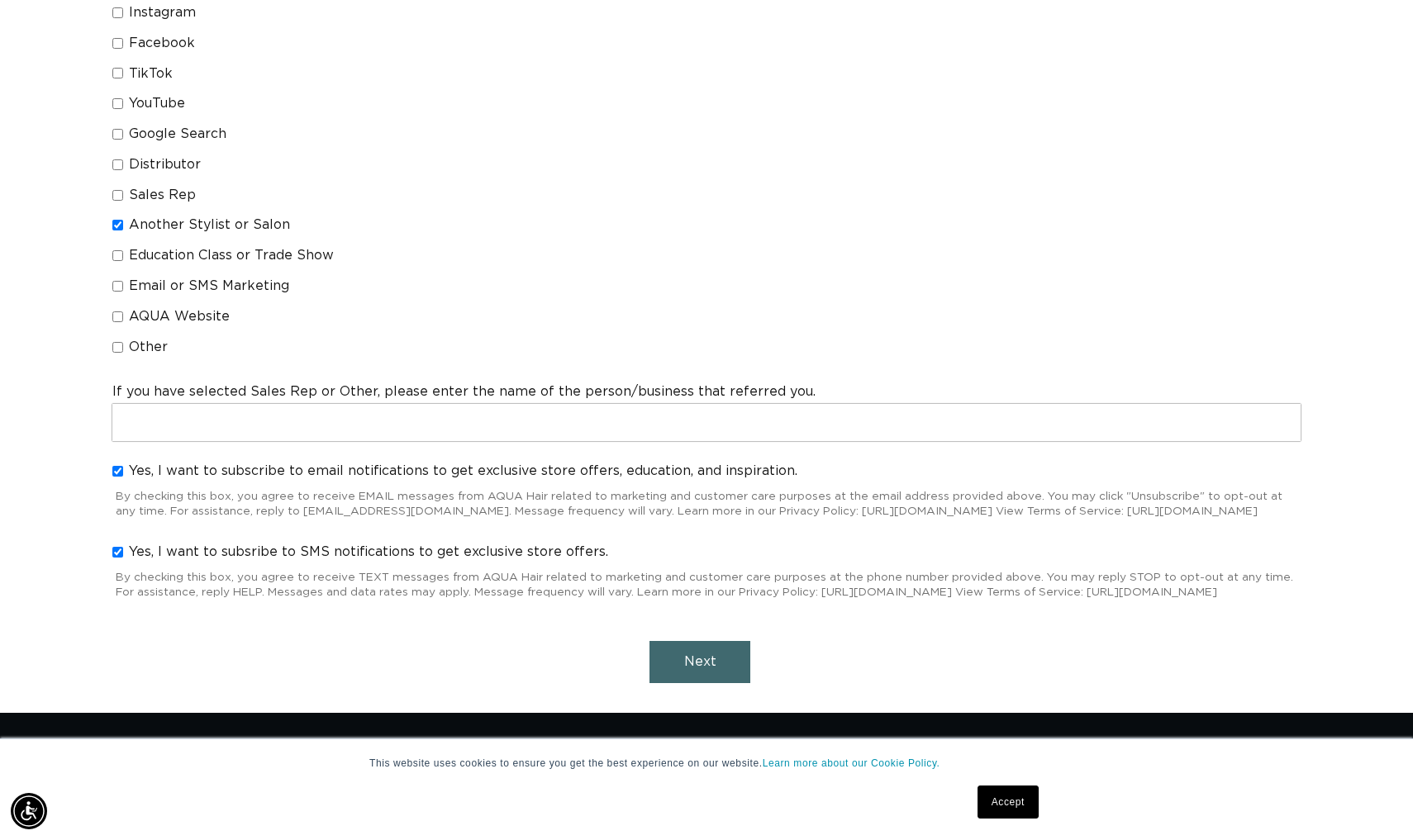
checkbox input "true"
click at [729, 660] on button "Next" at bounding box center [701, 661] width 101 height 42
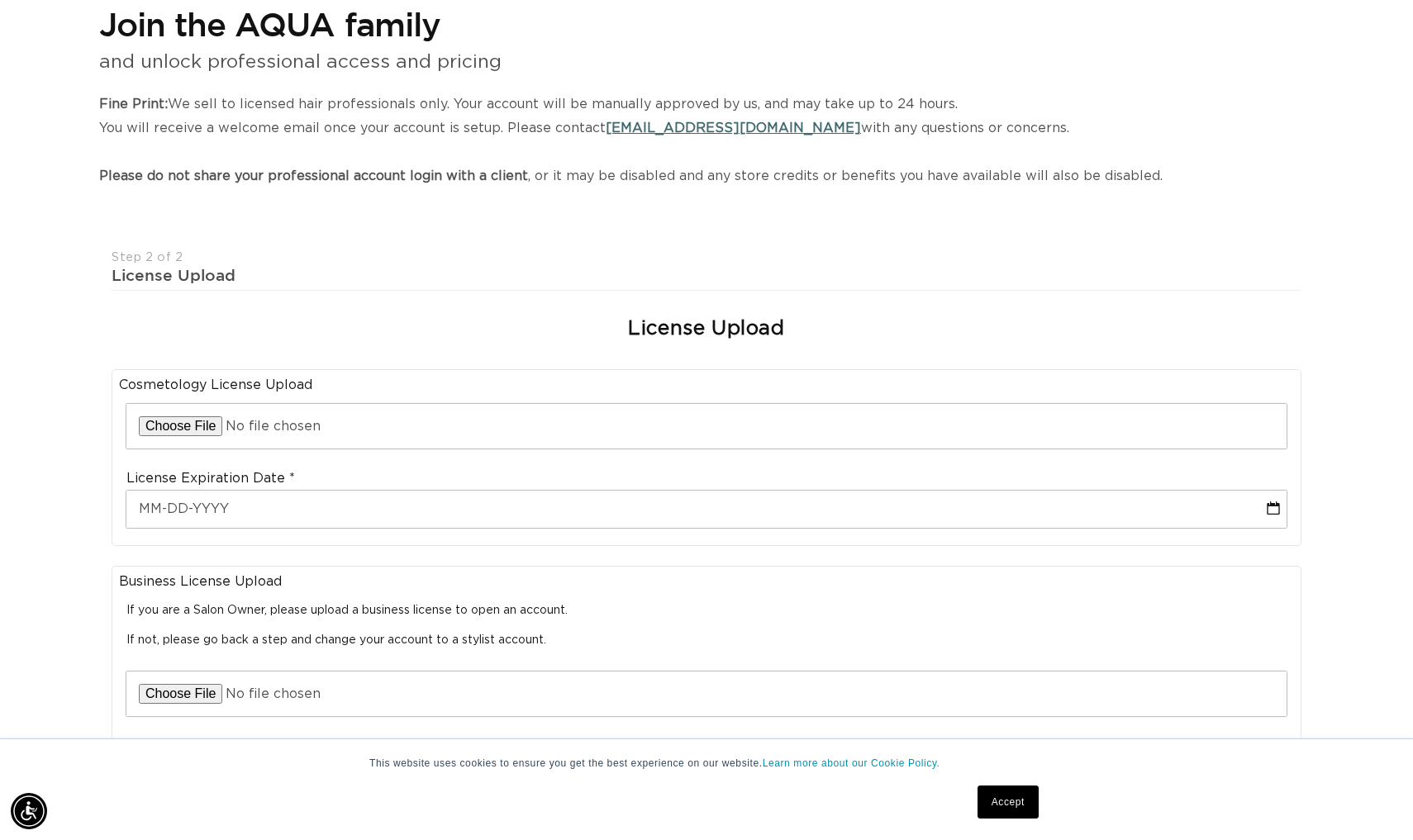
scroll to position [0, 0]
click at [704, 408] on input "file" at bounding box center [706, 425] width 1160 height 45
type input "C:\fakepath\cosmetology license.pdf"
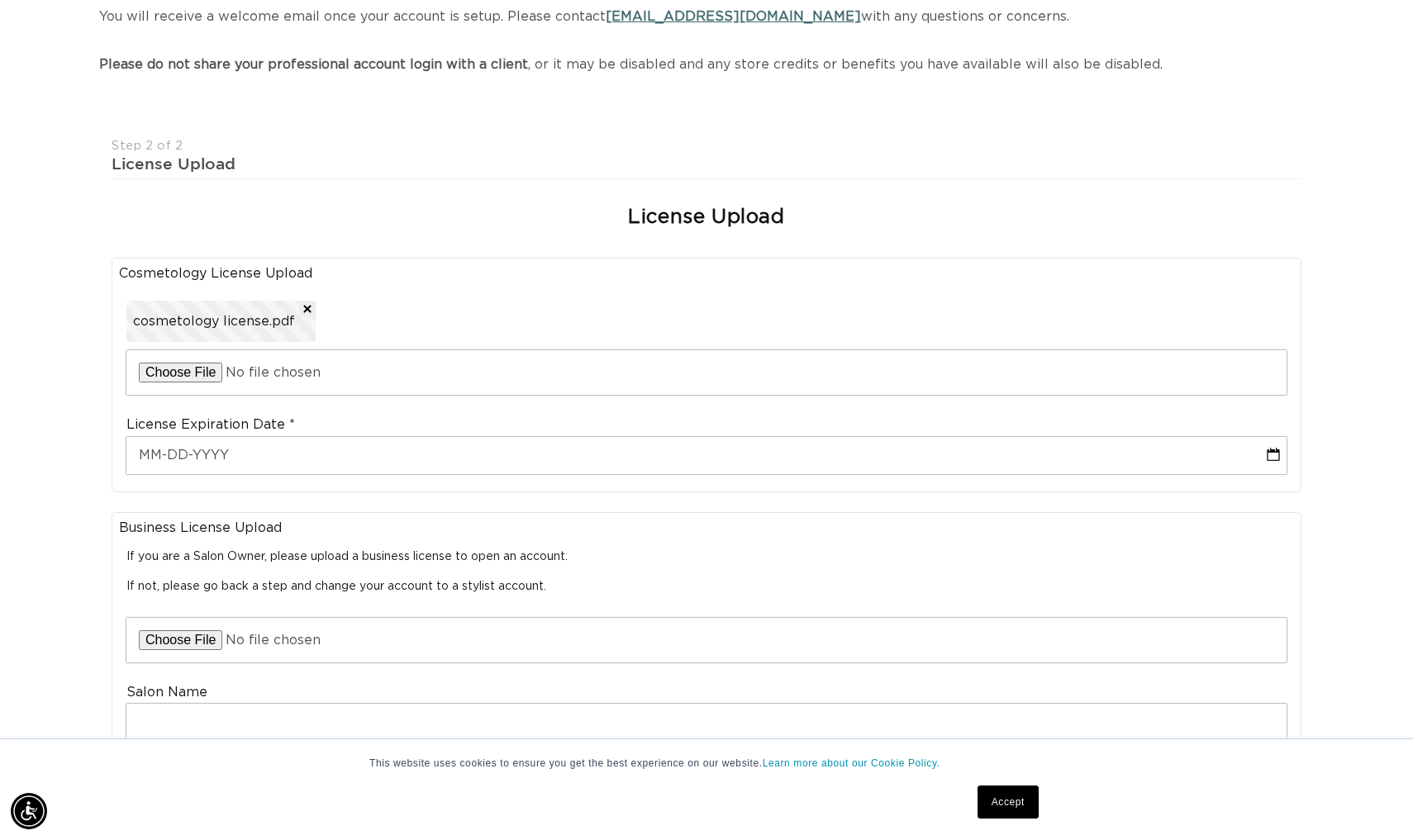
scroll to position [302, 0]
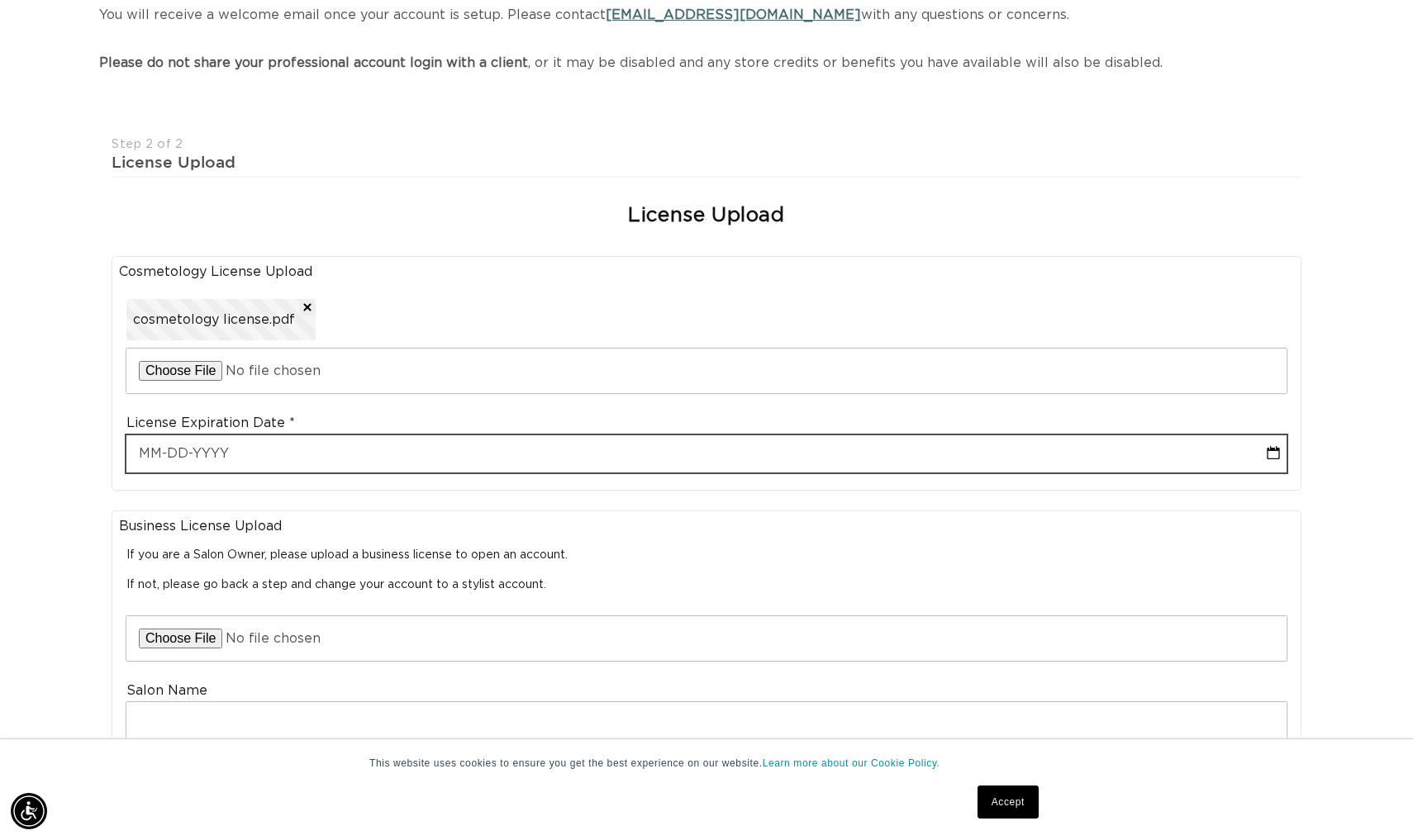
click at [625, 442] on input "text" at bounding box center [706, 453] width 1160 height 37
select select "8"
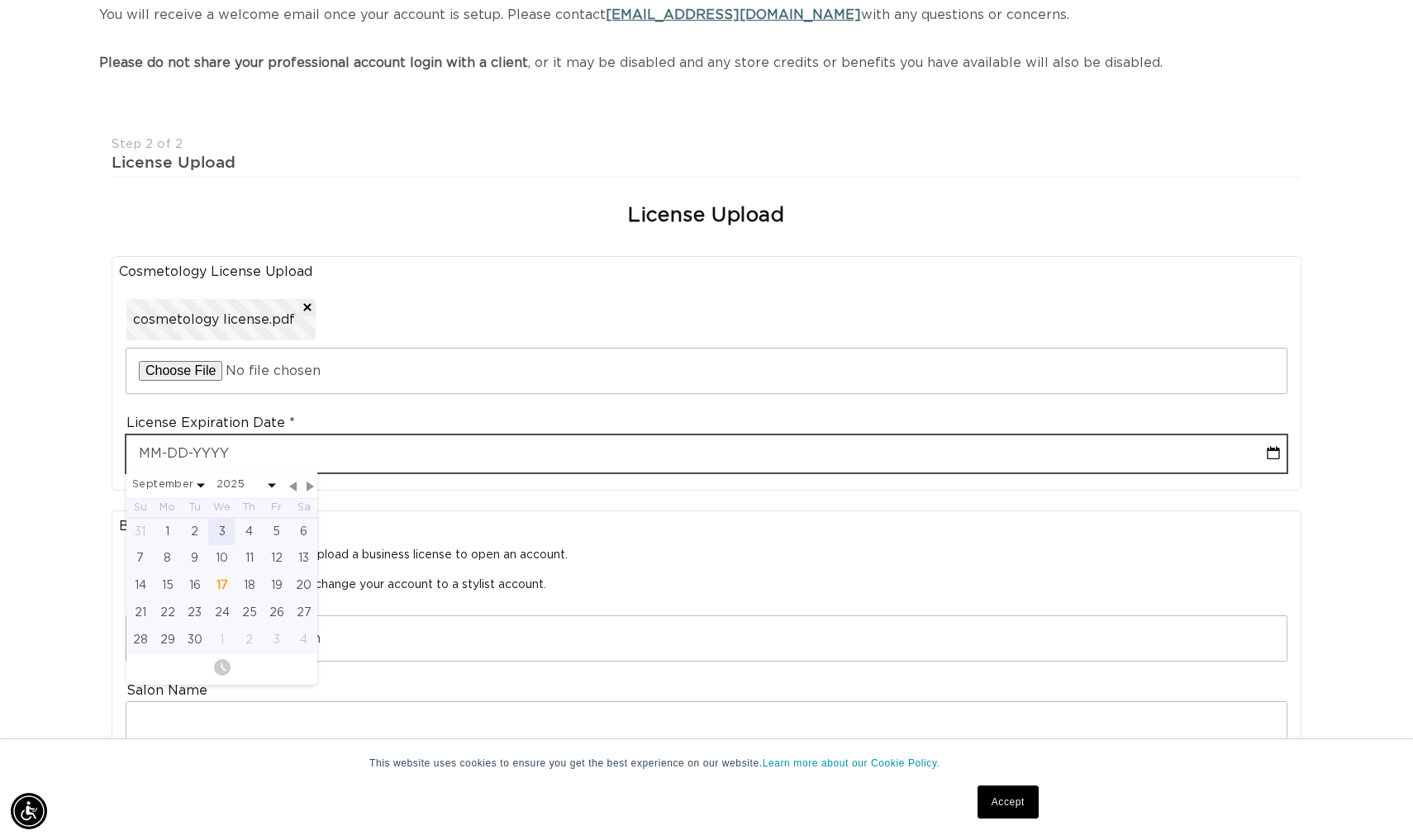
scroll to position [0, 2592]
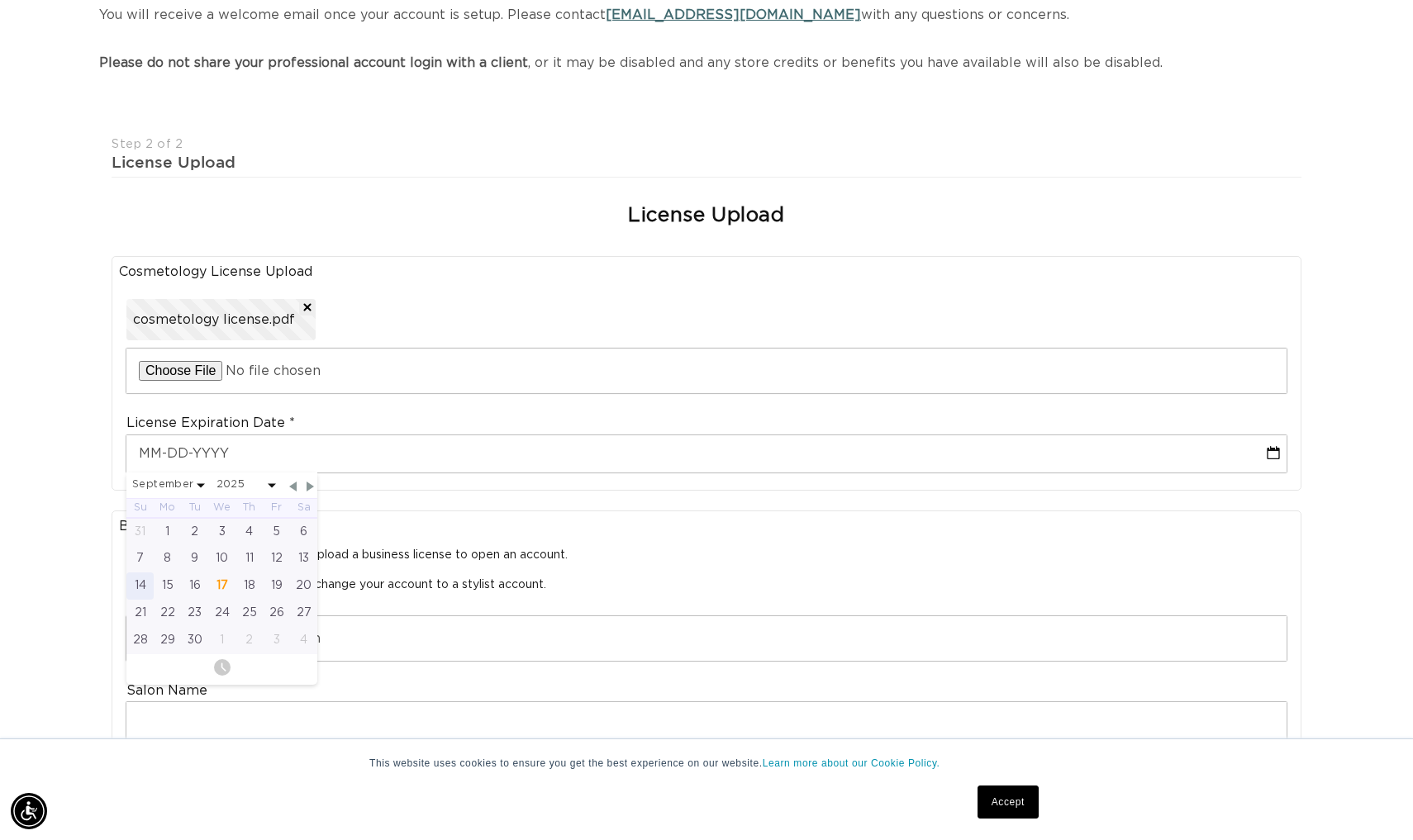
click at [142, 576] on div "14" at bounding box center [139, 585] width 27 height 27
type input "09-14-2025"
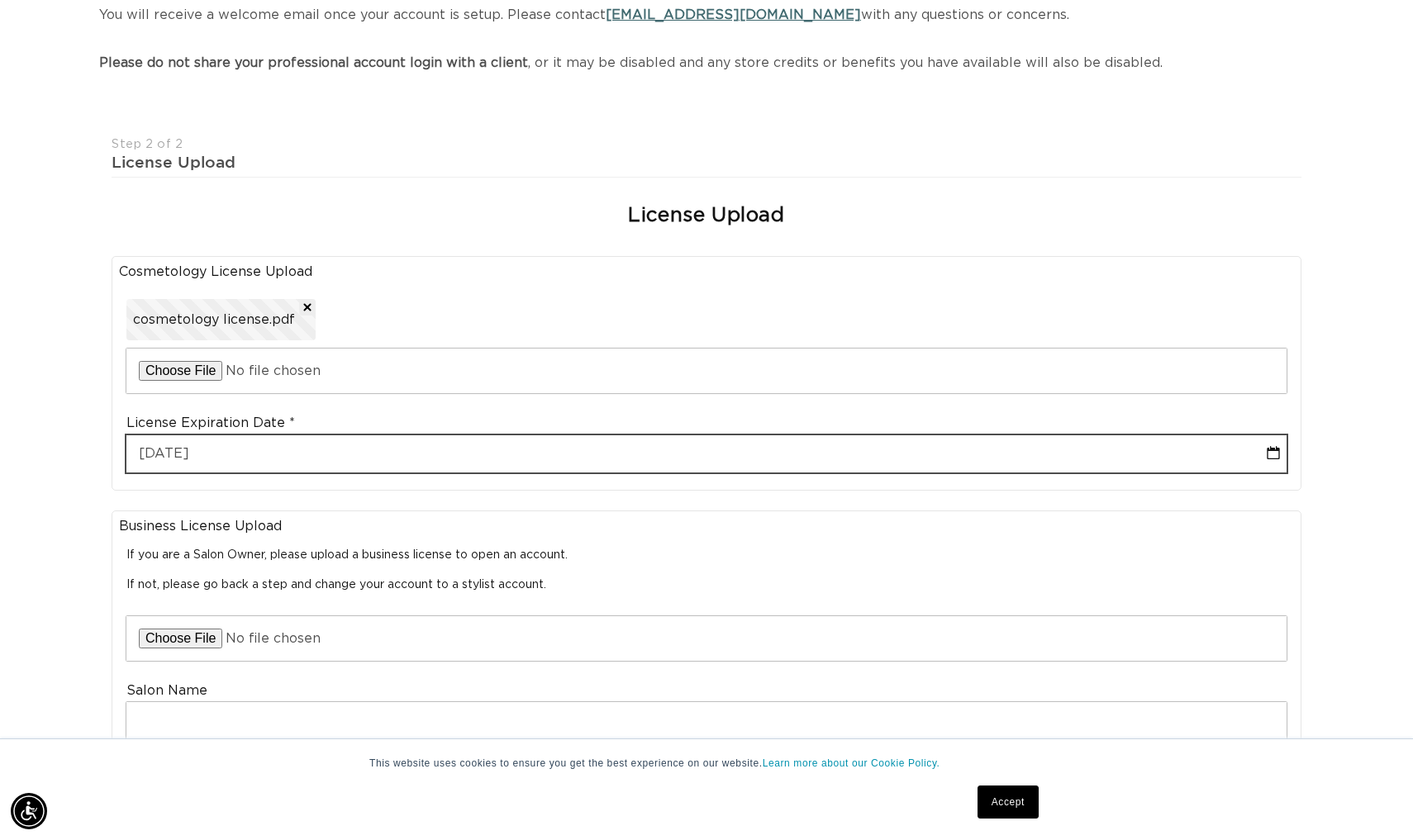
select select "8"
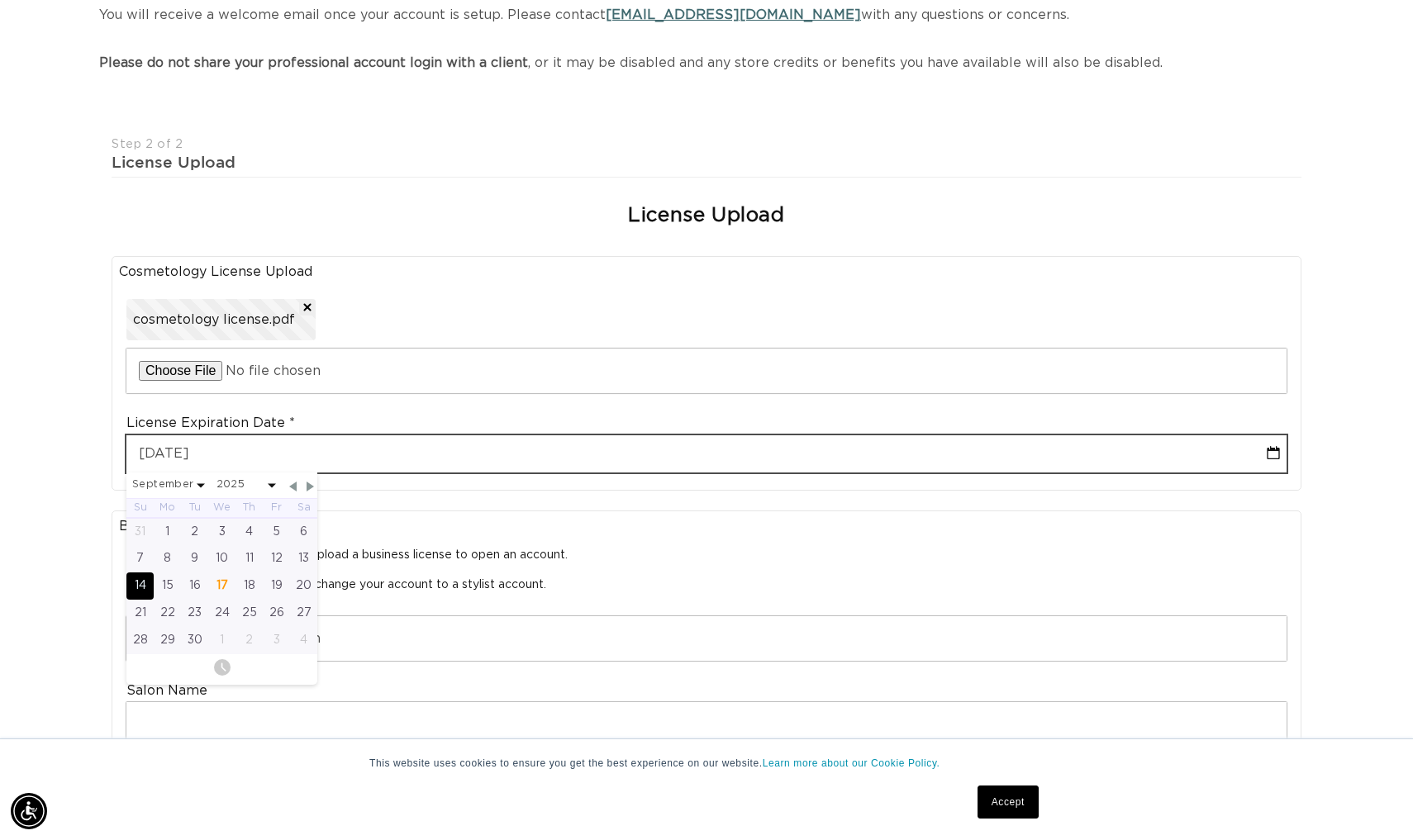
click at [249, 435] on input "09-14-2025" at bounding box center [706, 453] width 1160 height 37
click at [222, 447] on input "09-14-2025" at bounding box center [706, 453] width 1160 height 37
type input "09-14-202"
select select "8"
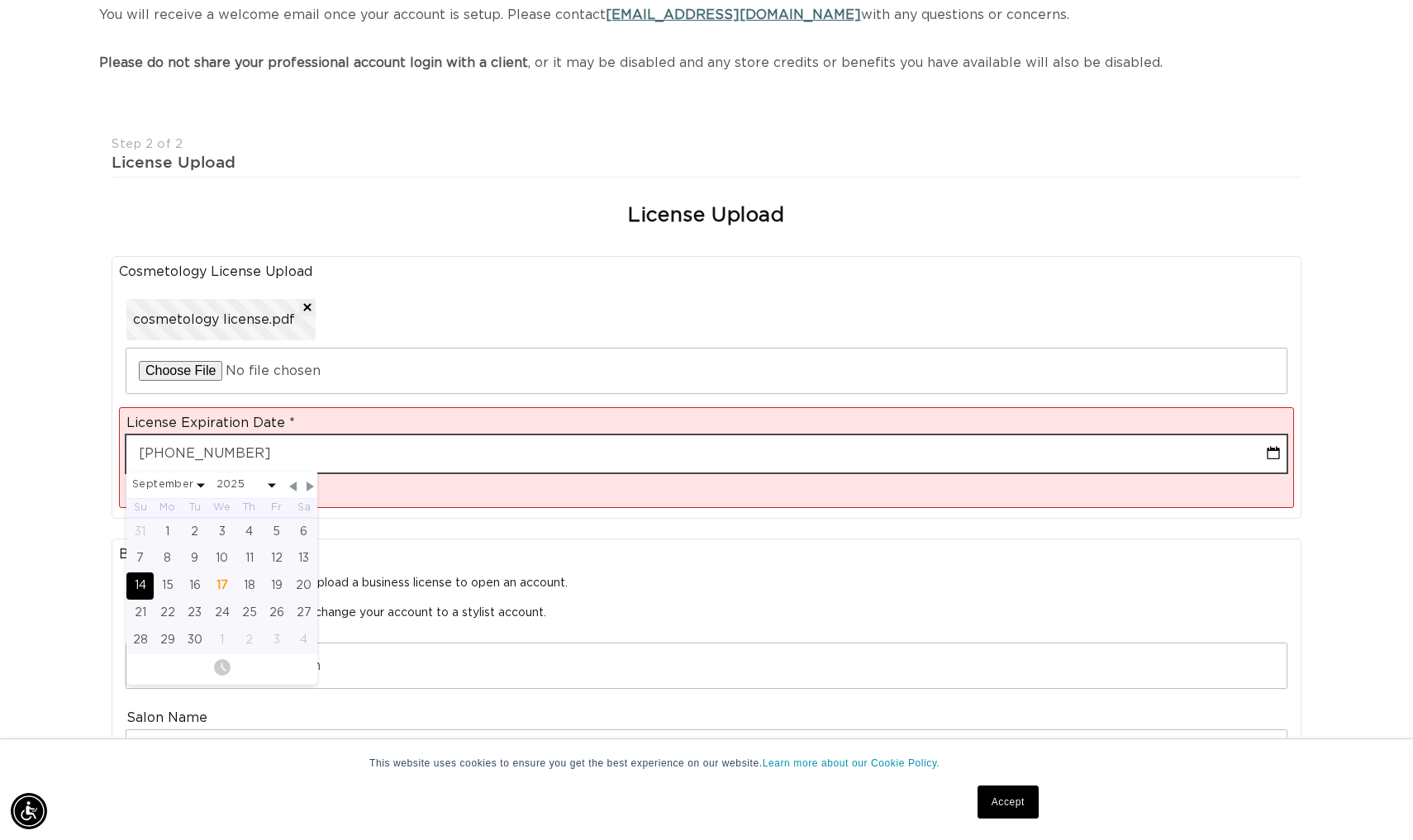
type input "09-14-2027"
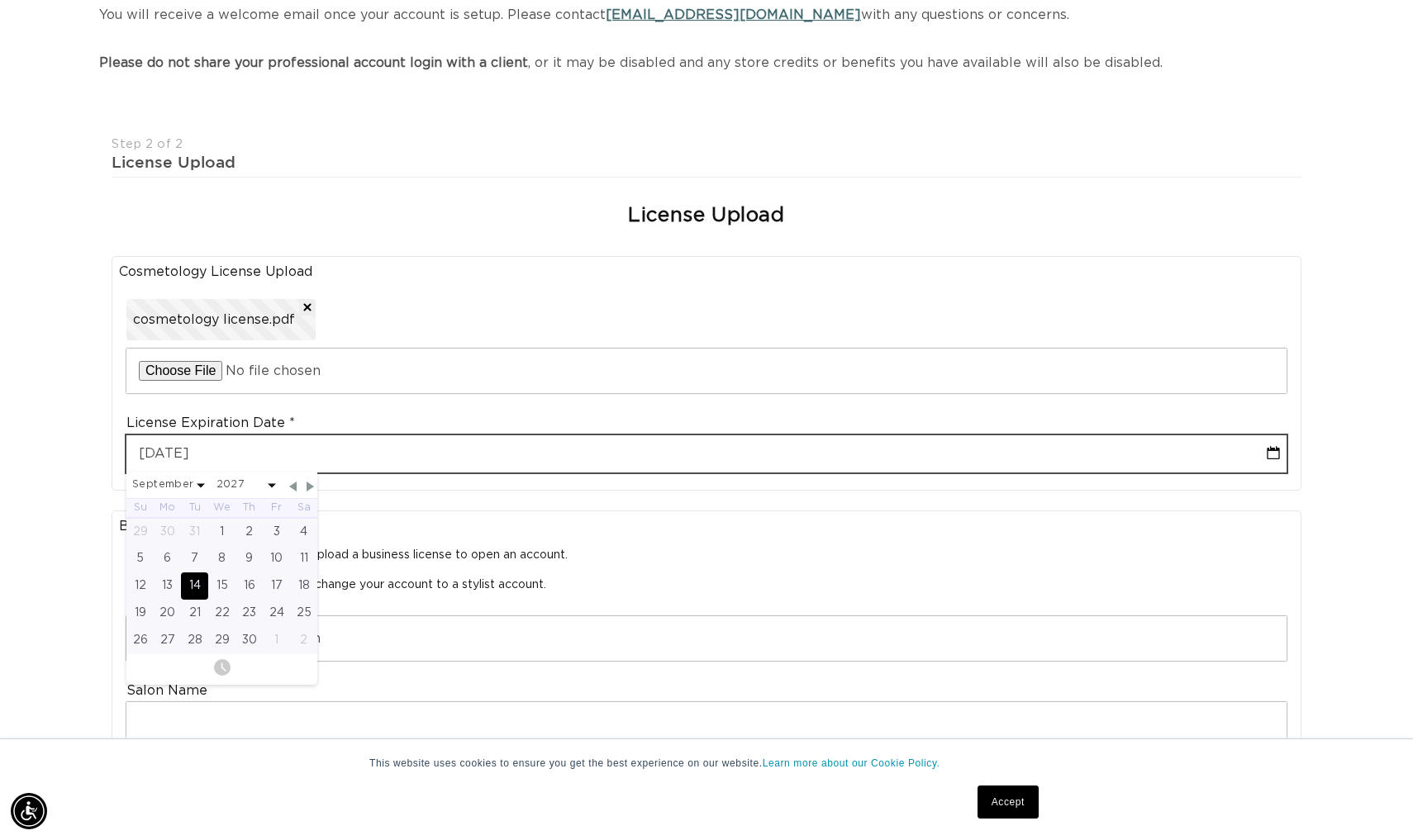
select select "8"
select select "2027"
type input "09-14-2027"
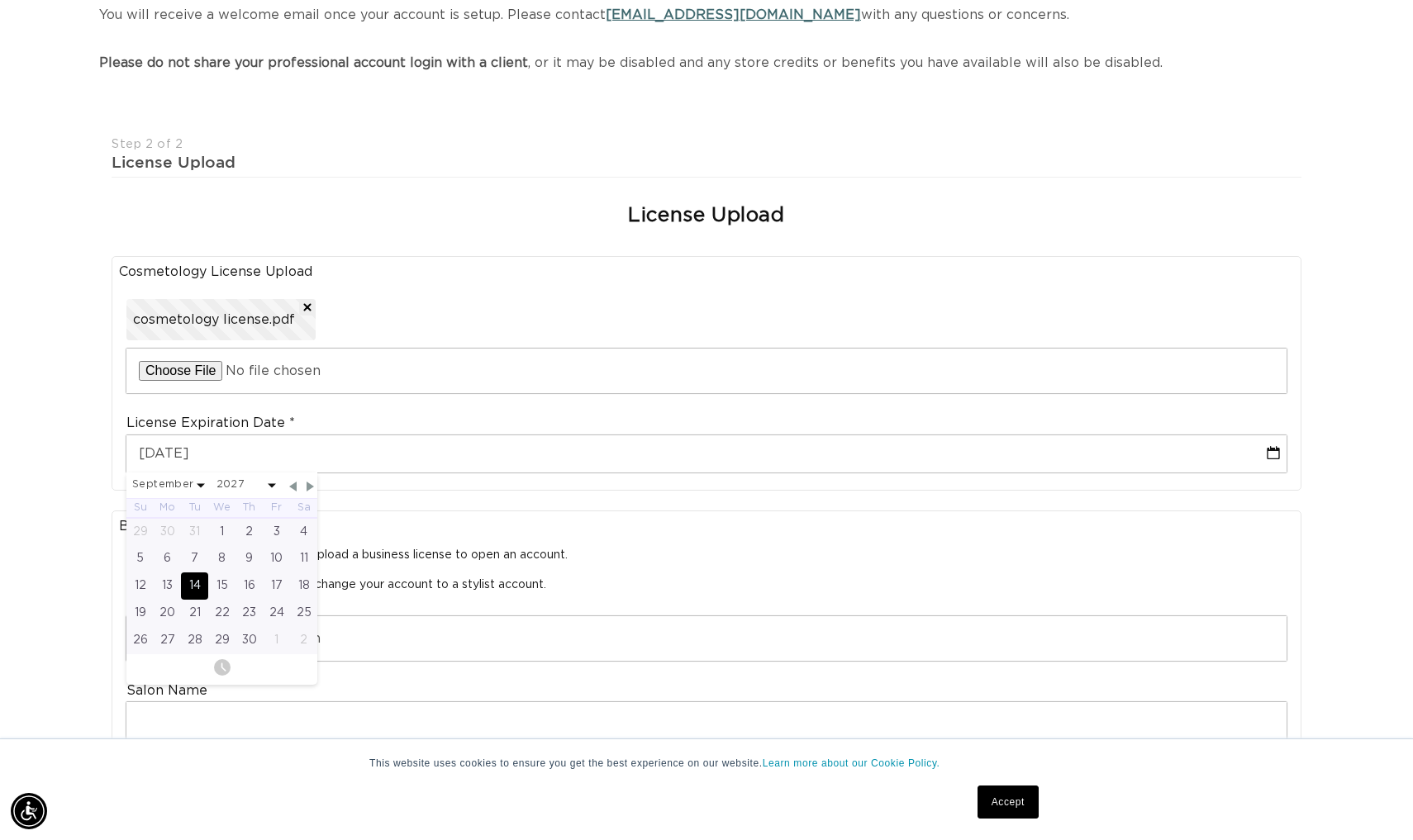
click at [452, 511] on div "Business License Upload If you are a Salon Owner, please upload a business lice…" at bounding box center [706, 677] width 1190 height 333
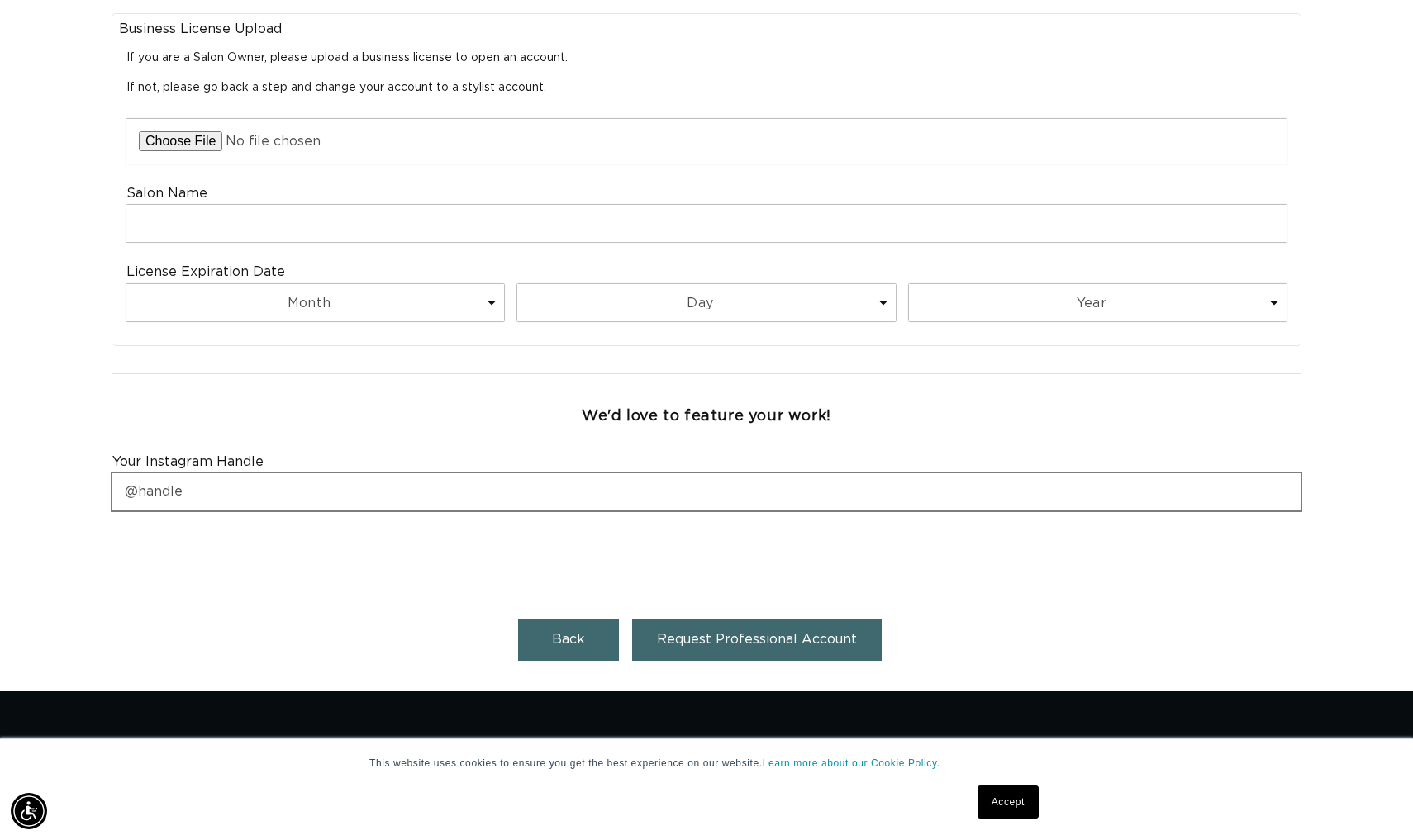
scroll to position [803, 0]
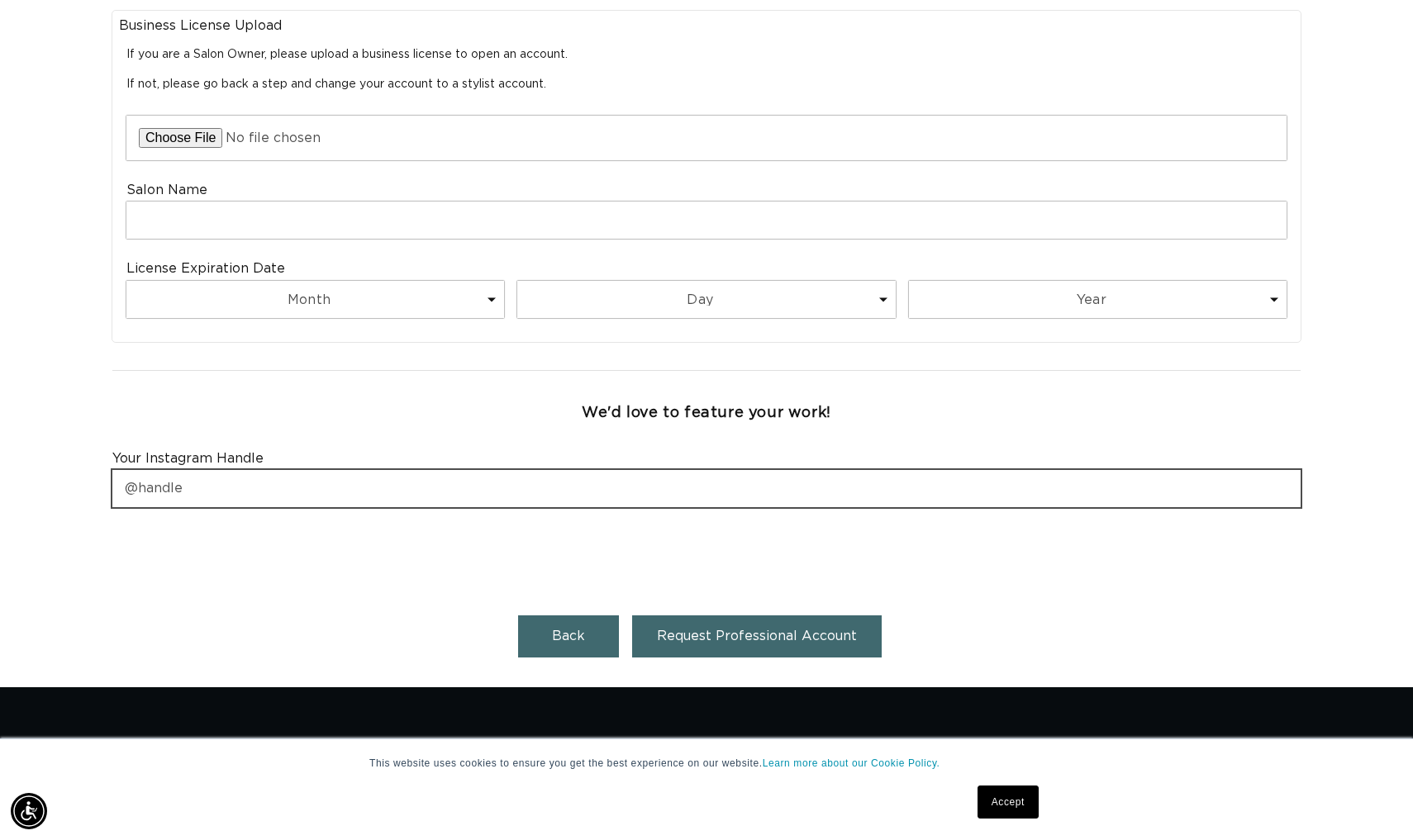
click at [306, 475] on input "text" at bounding box center [706, 488] width 1189 height 37
type input "y"
type input "@hairbypaigereckling"
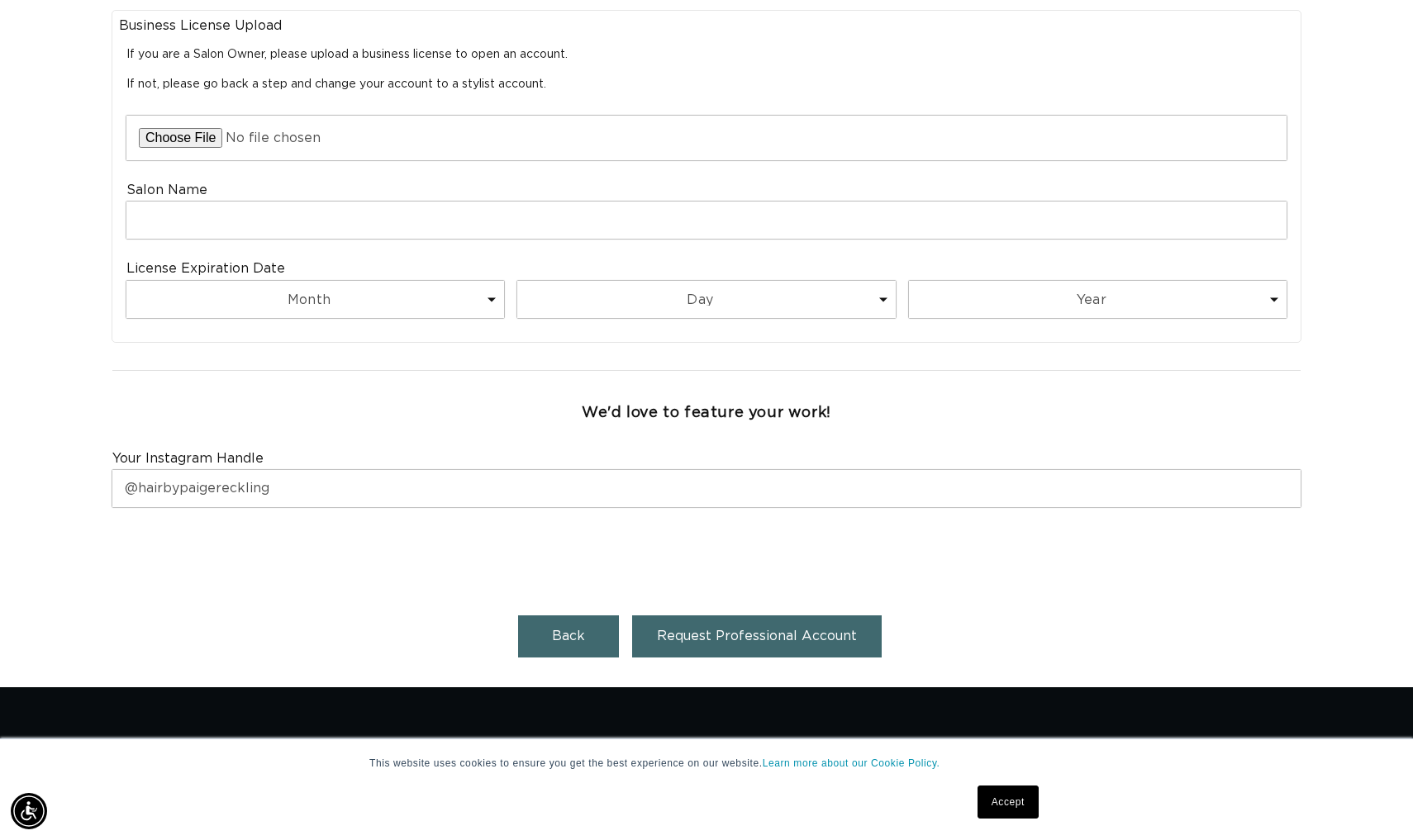
click at [714, 630] on span "Request Professional Account" at bounding box center [757, 636] width 200 height 13
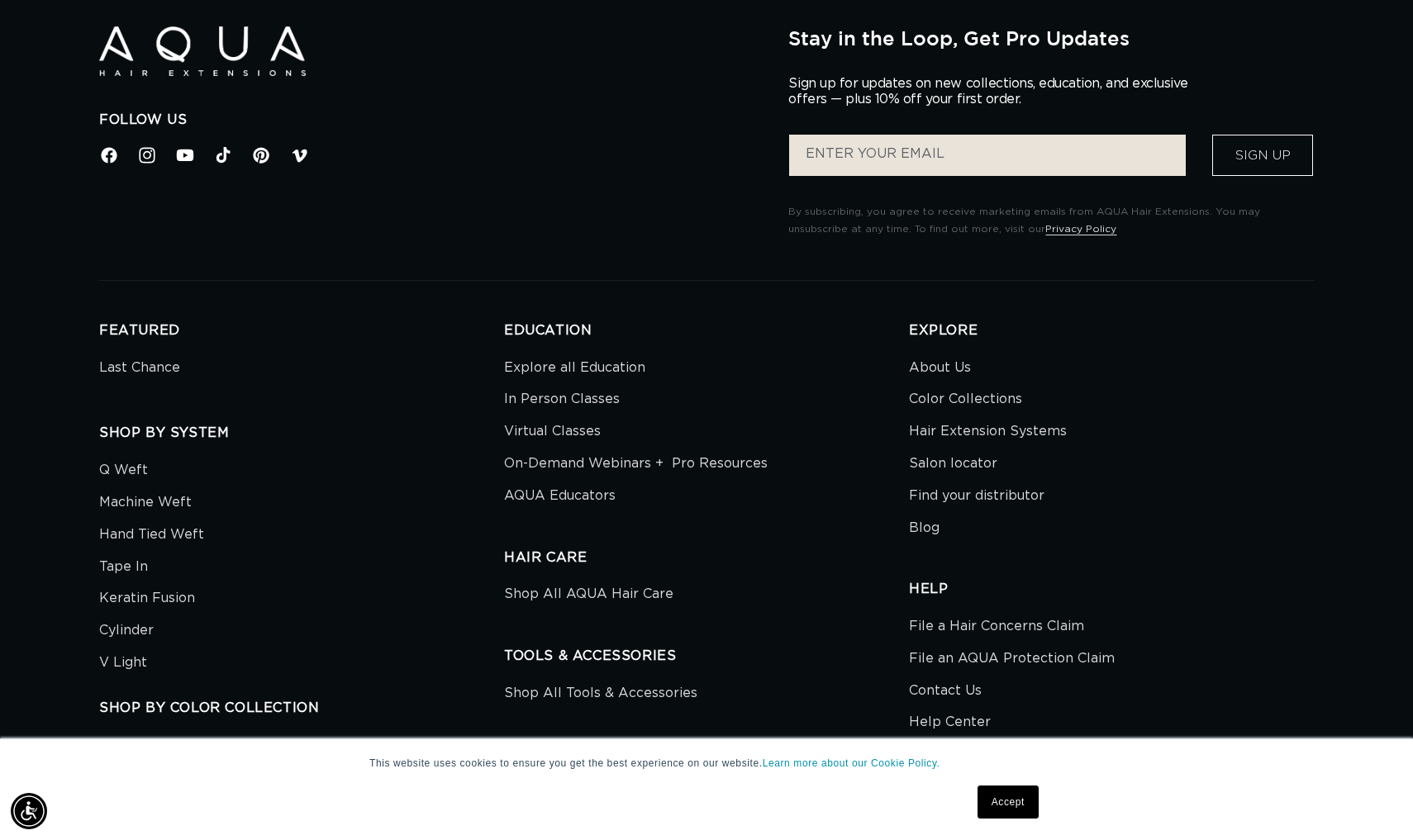
scroll to position [0, 2592]
click at [134, 561] on link "Tape In" at bounding box center [123, 567] width 49 height 32
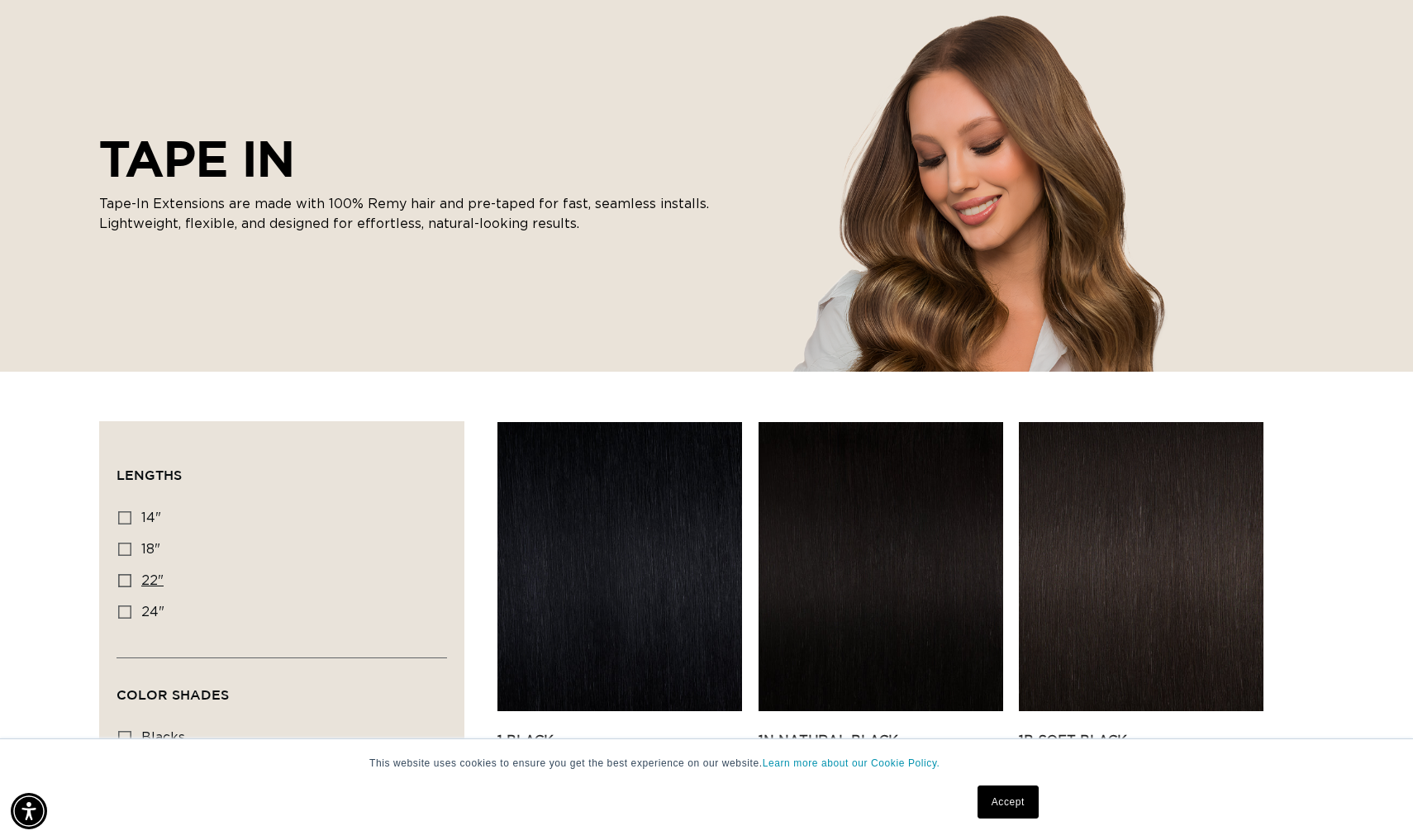
scroll to position [0, 1296]
click at [126, 583] on icon at bounding box center [124, 580] width 13 height 13
click at [126, 583] on input "22" 22" (37 products)" at bounding box center [124, 580] width 13 height 13
checkbox input "true"
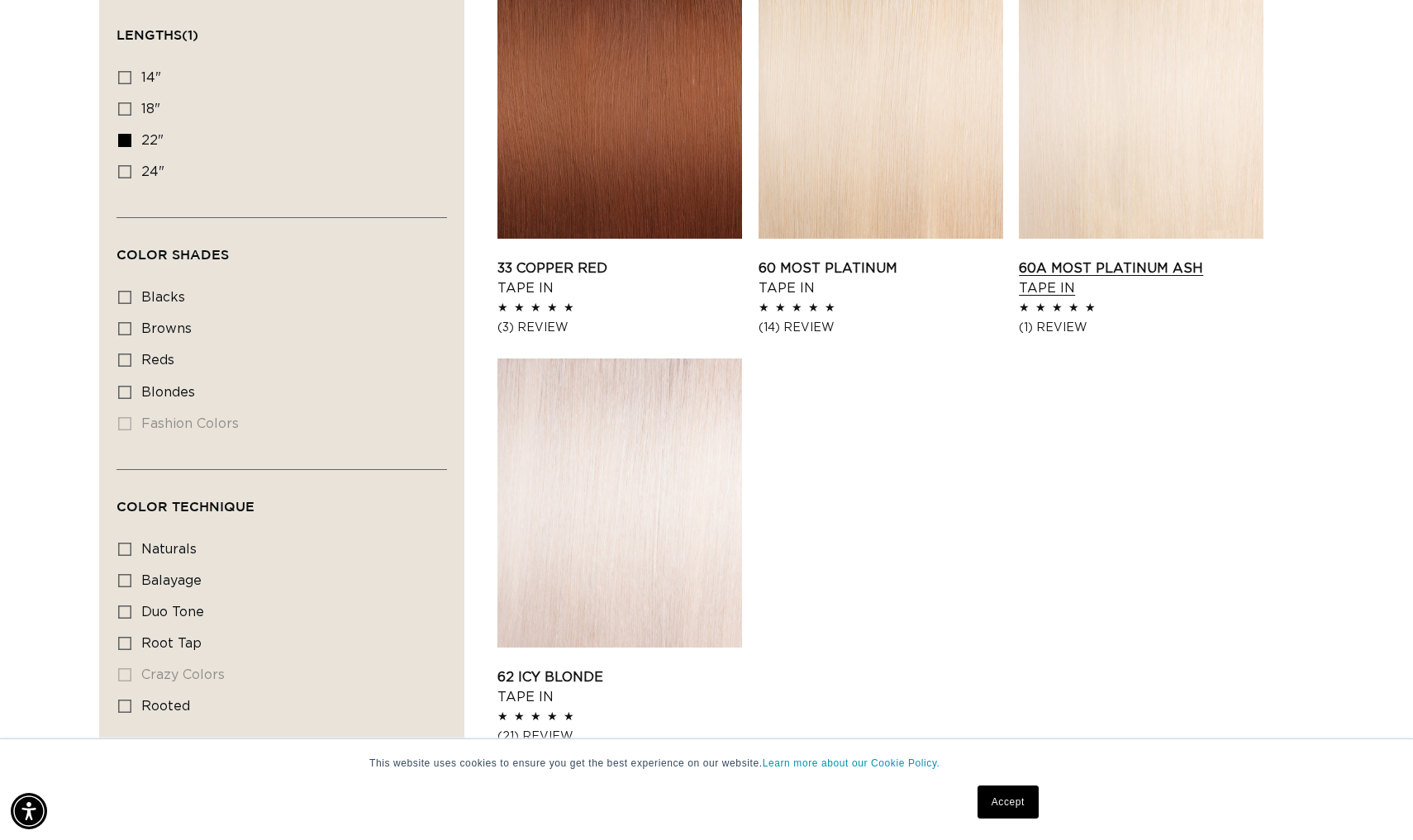
click at [1050, 278] on link "60A Most Platinum Ash Tape In" at bounding box center [1141, 279] width 245 height 40
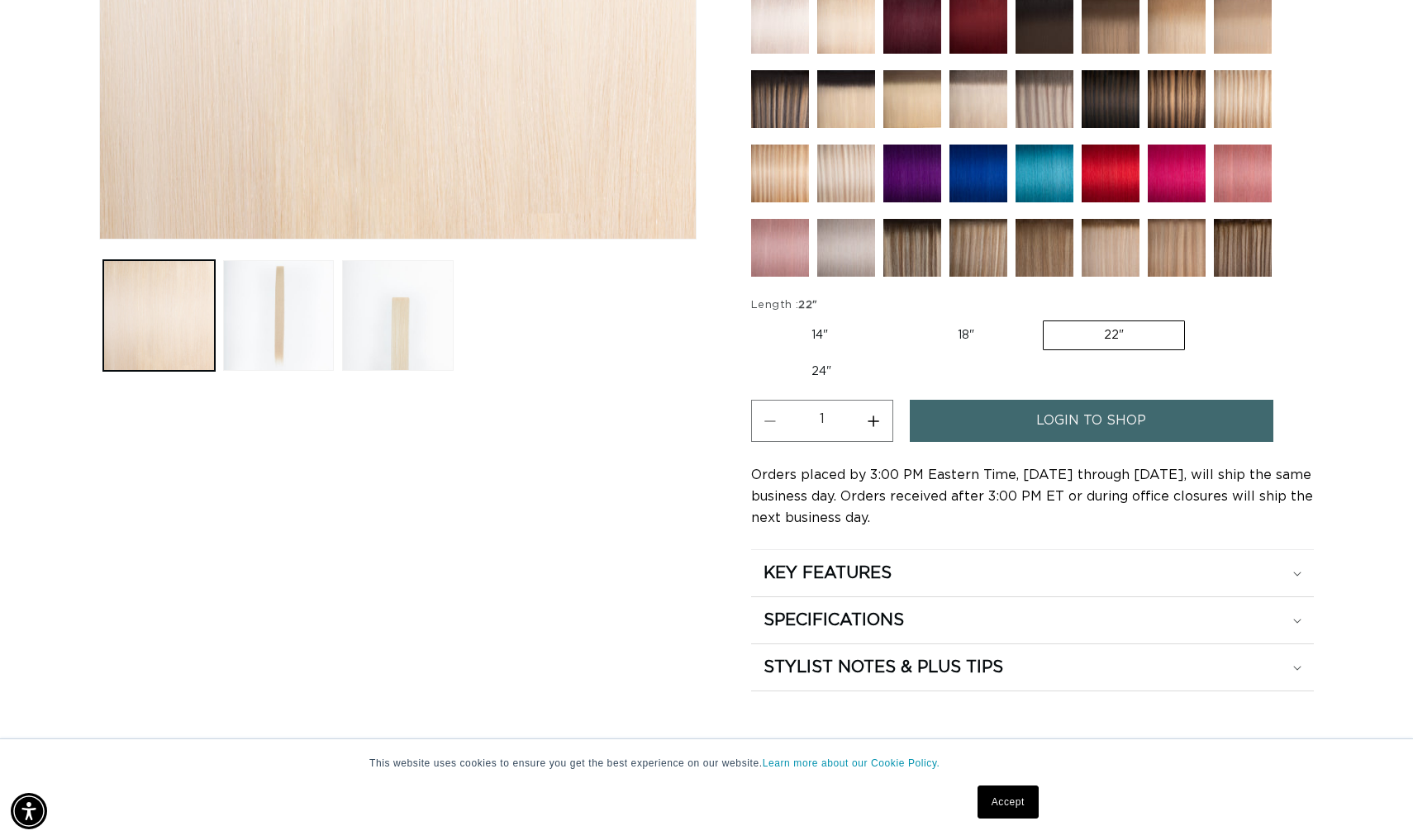
scroll to position [0, 1296]
click at [987, 408] on link "login to shop" at bounding box center [1092, 420] width 363 height 42
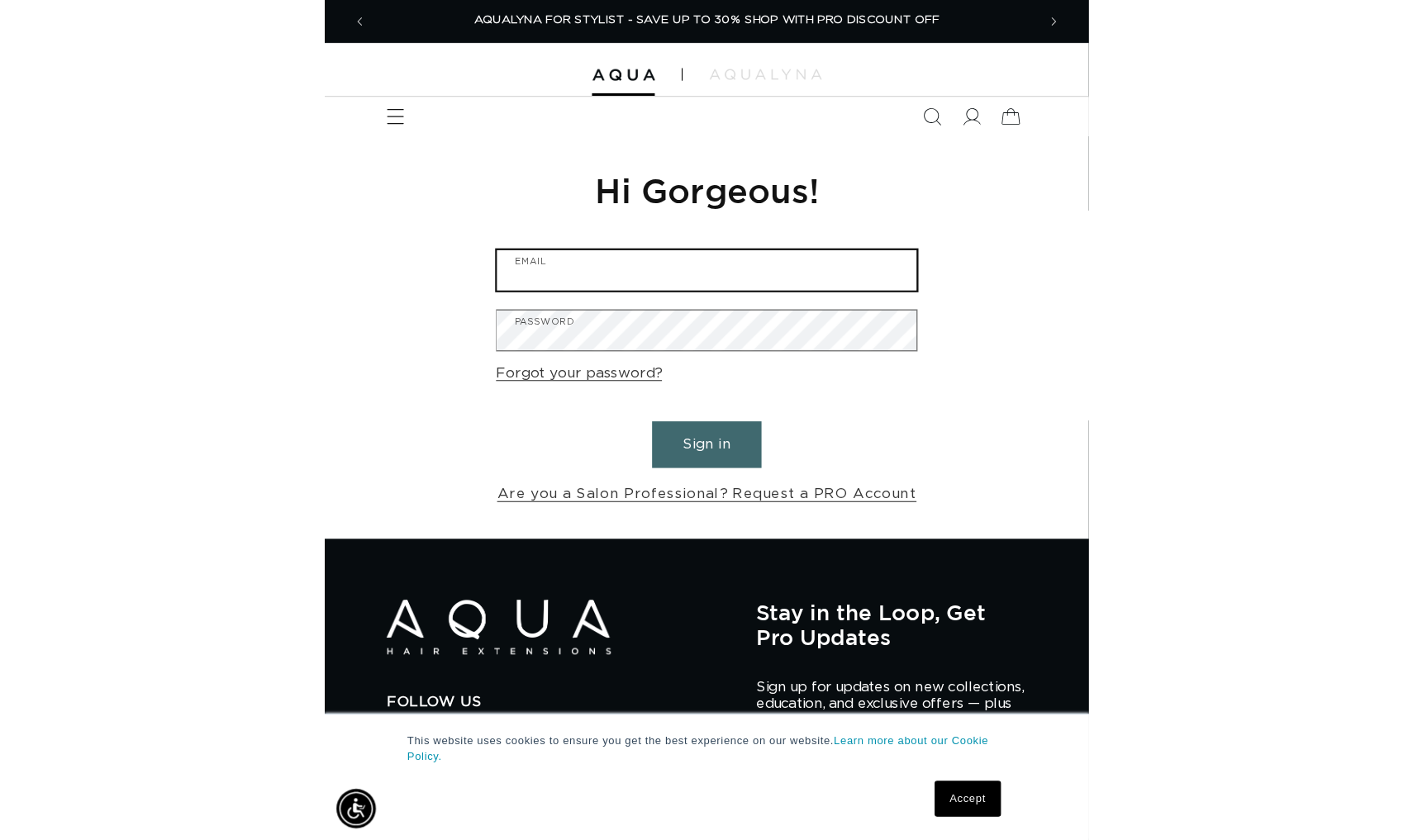
scroll to position [0, 2592]
